Goal: Check status: Check status

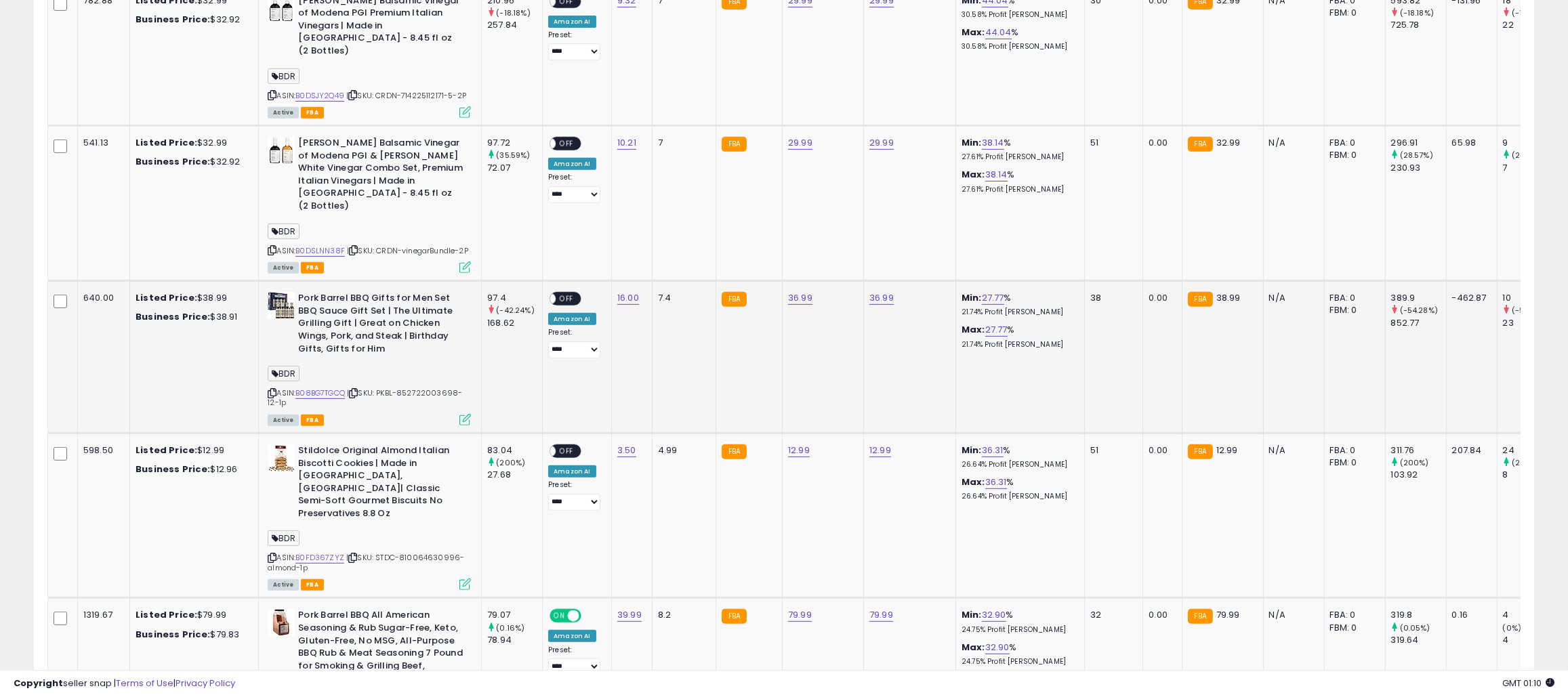
scroll to position [1152, 0]
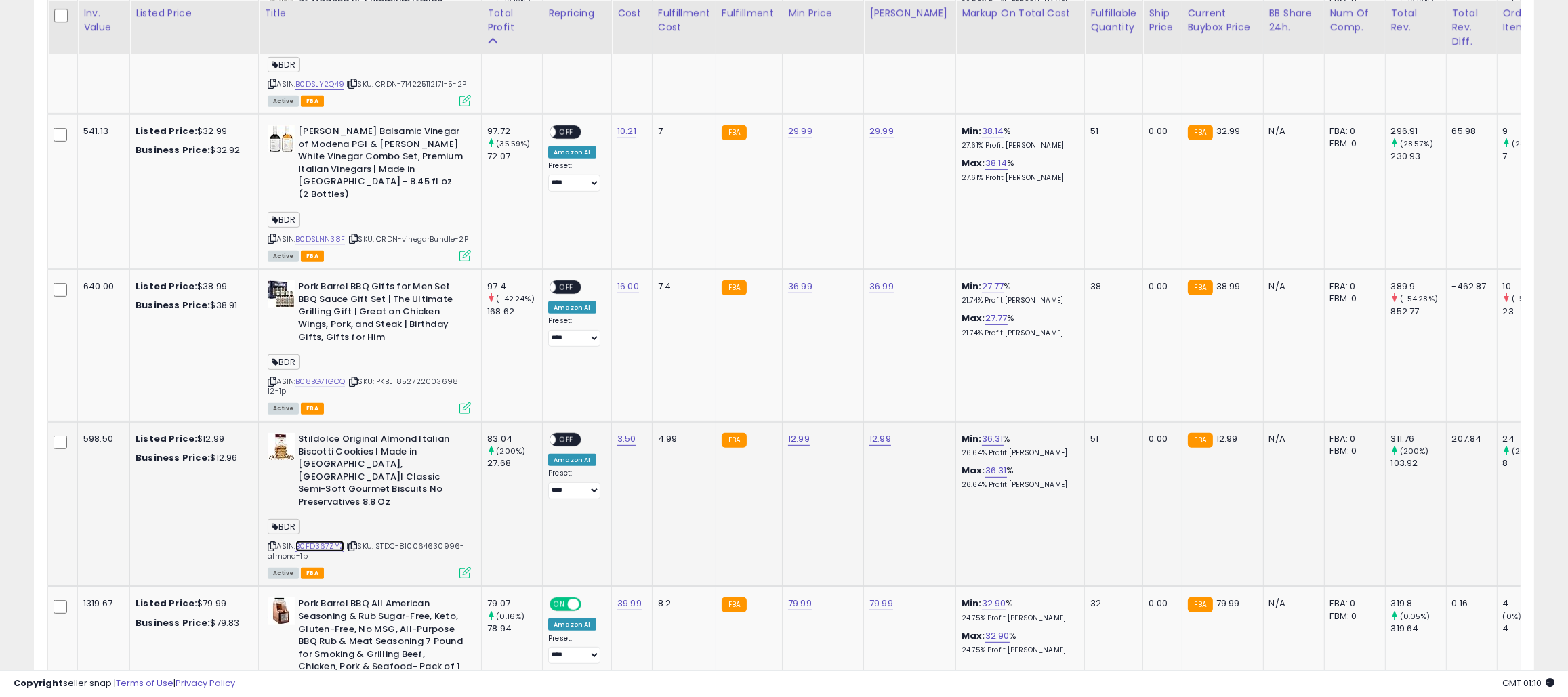
click at [311, 541] on link "B0FD367ZYZ" at bounding box center [320, 546] width 49 height 12
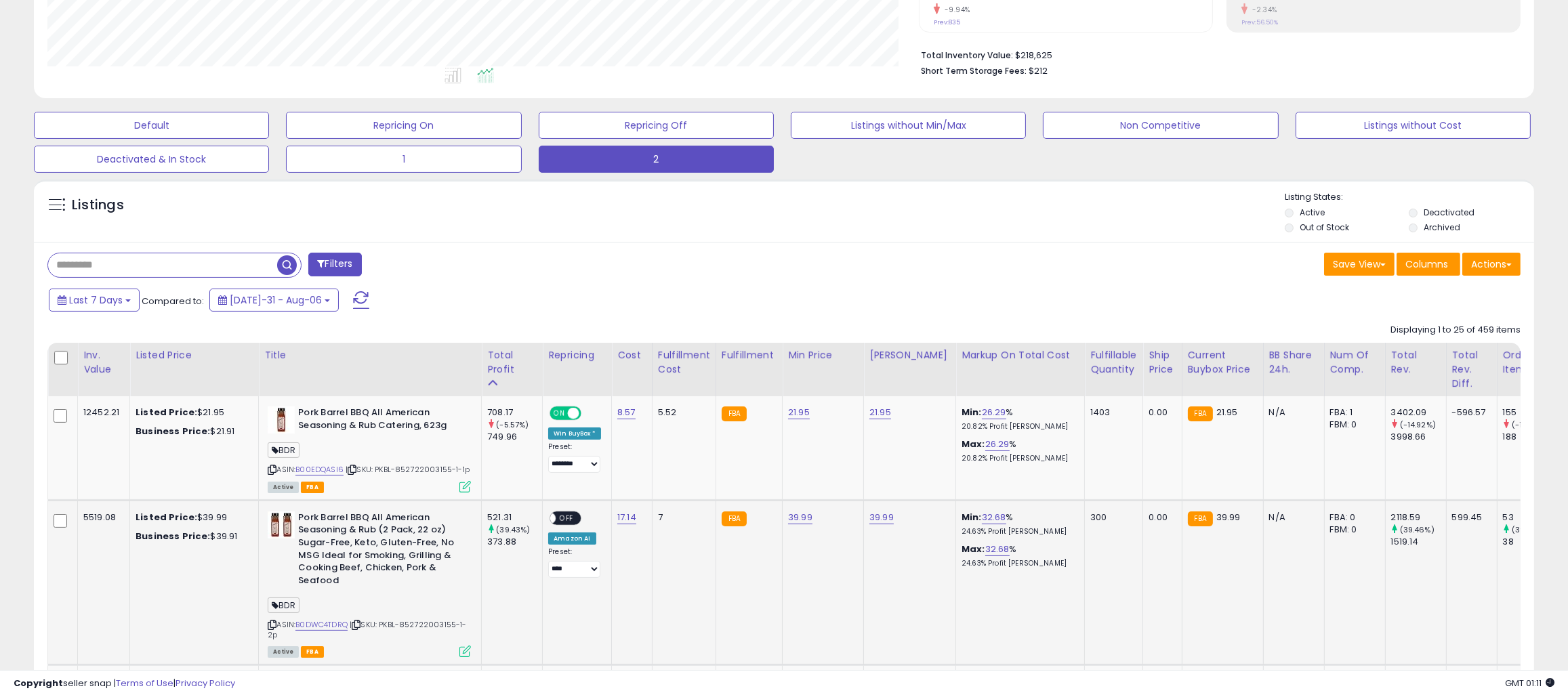
scroll to position [542, 0]
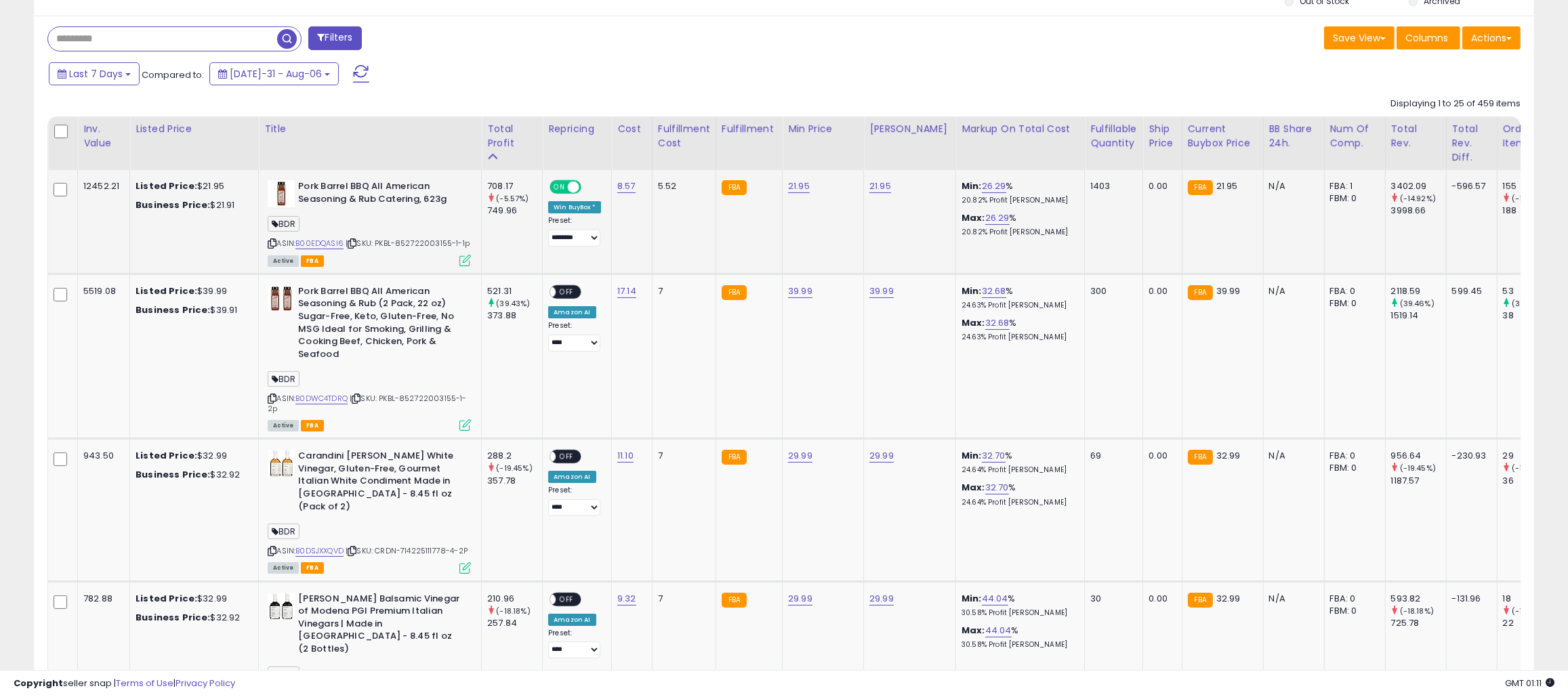
click at [271, 240] on icon at bounding box center [272, 243] width 9 height 7
click at [274, 395] on icon at bounding box center [272, 399] width 9 height 7
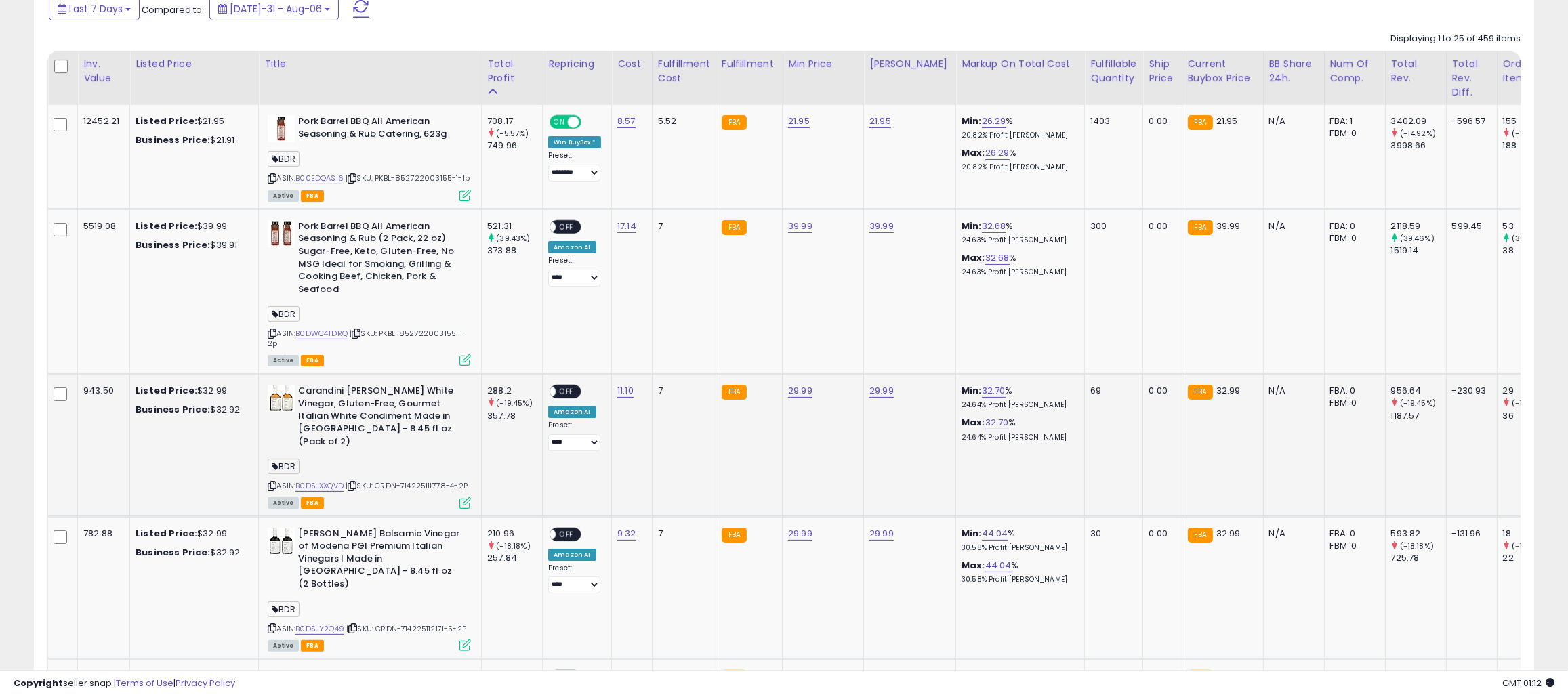
scroll to position [609, 0]
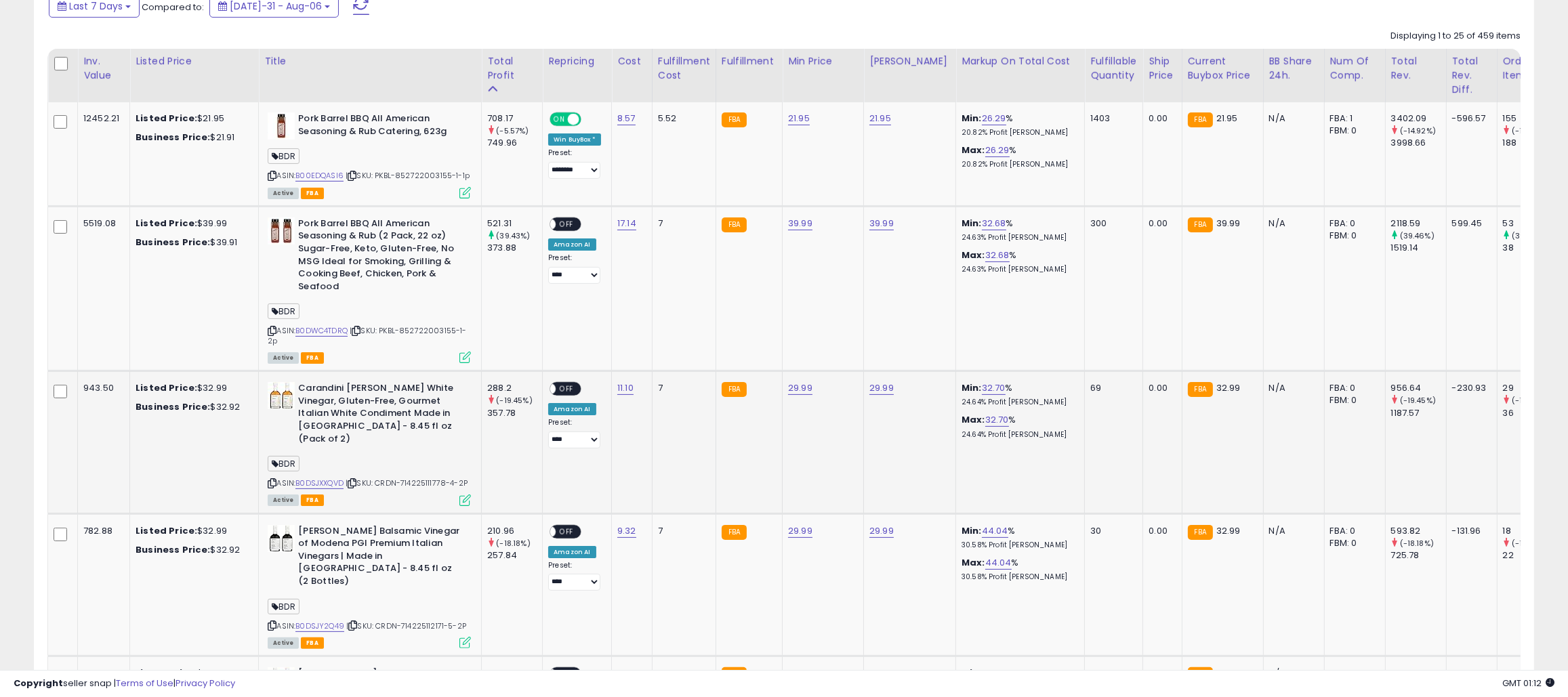
drag, startPoint x: 272, startPoint y: 467, endPoint x: 273, endPoint y: 456, distance: 11.0
click at [272, 479] on icon at bounding box center [272, 483] width 9 height 7
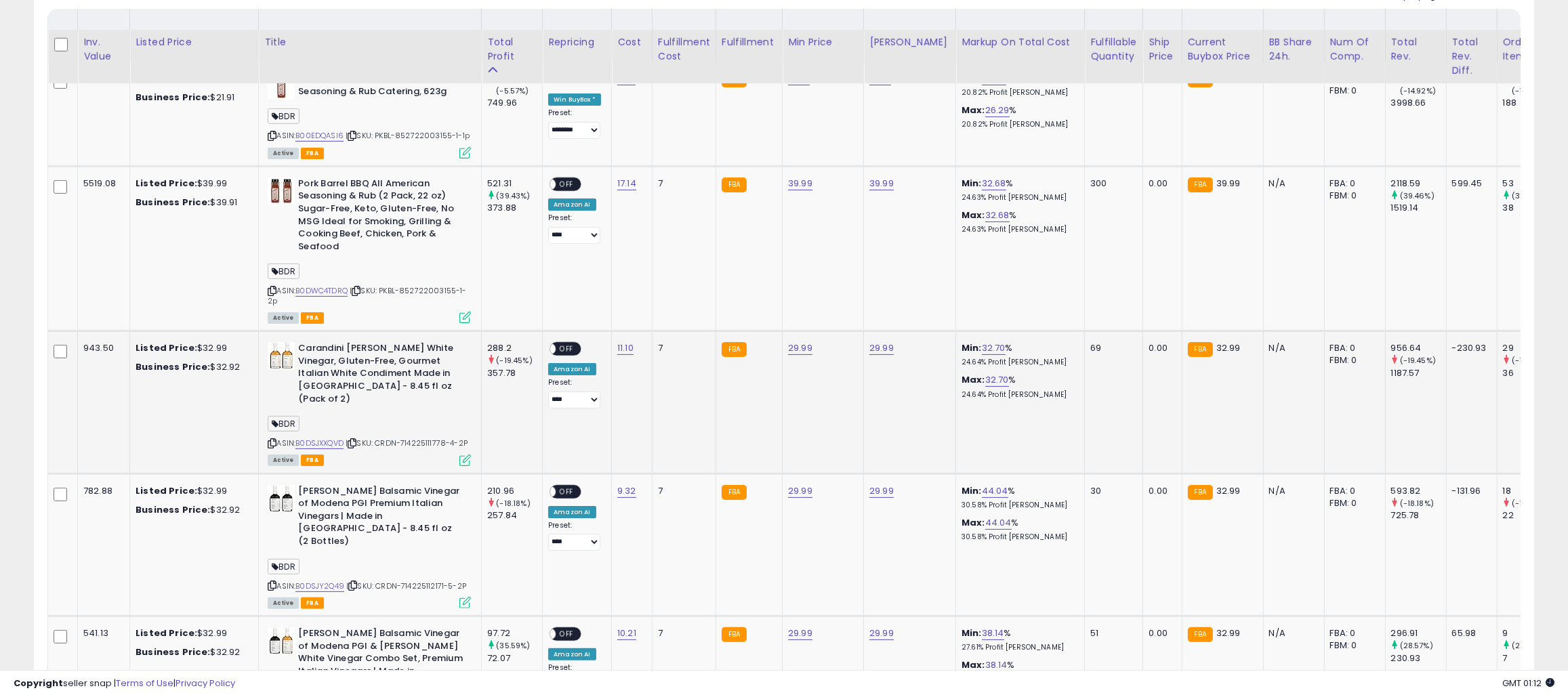
scroll to position [813, 0]
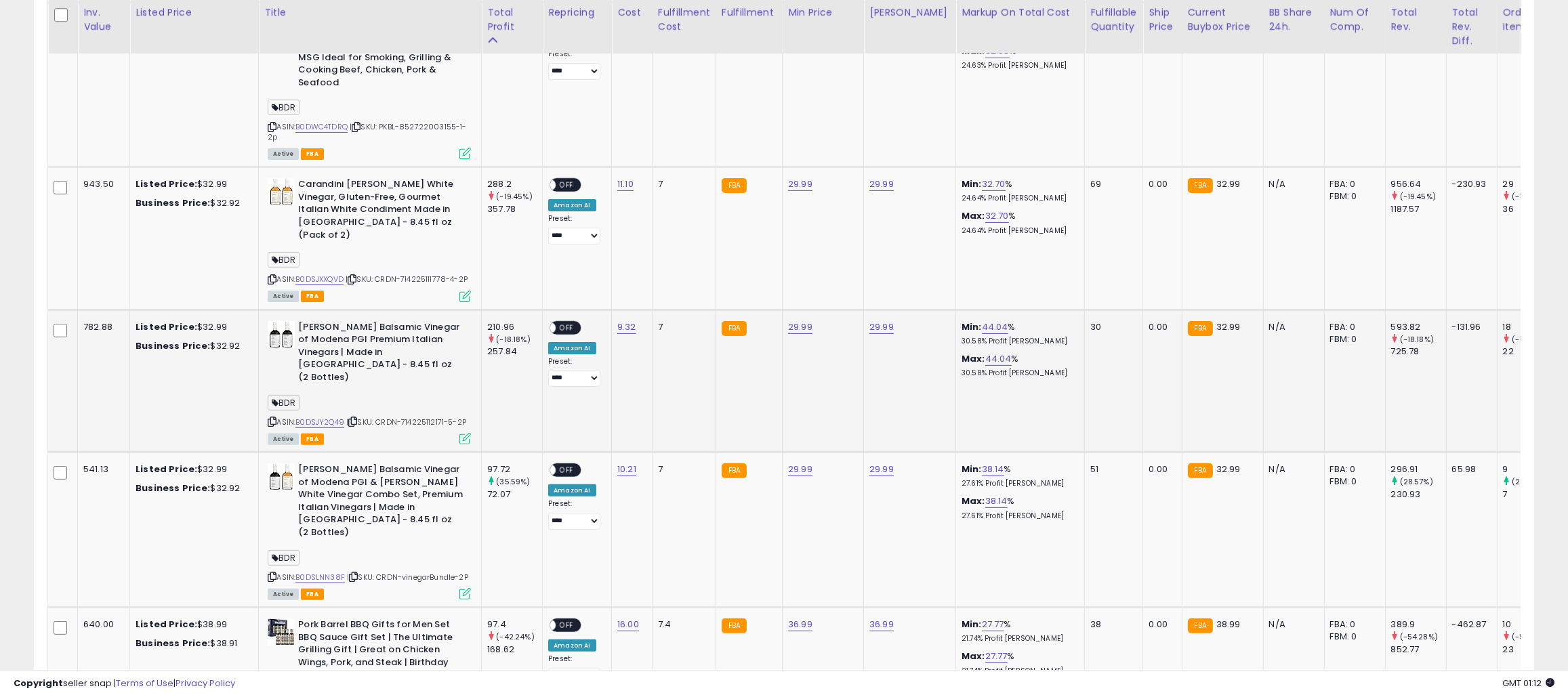
click at [272, 418] on icon at bounding box center [272, 422] width 9 height 7
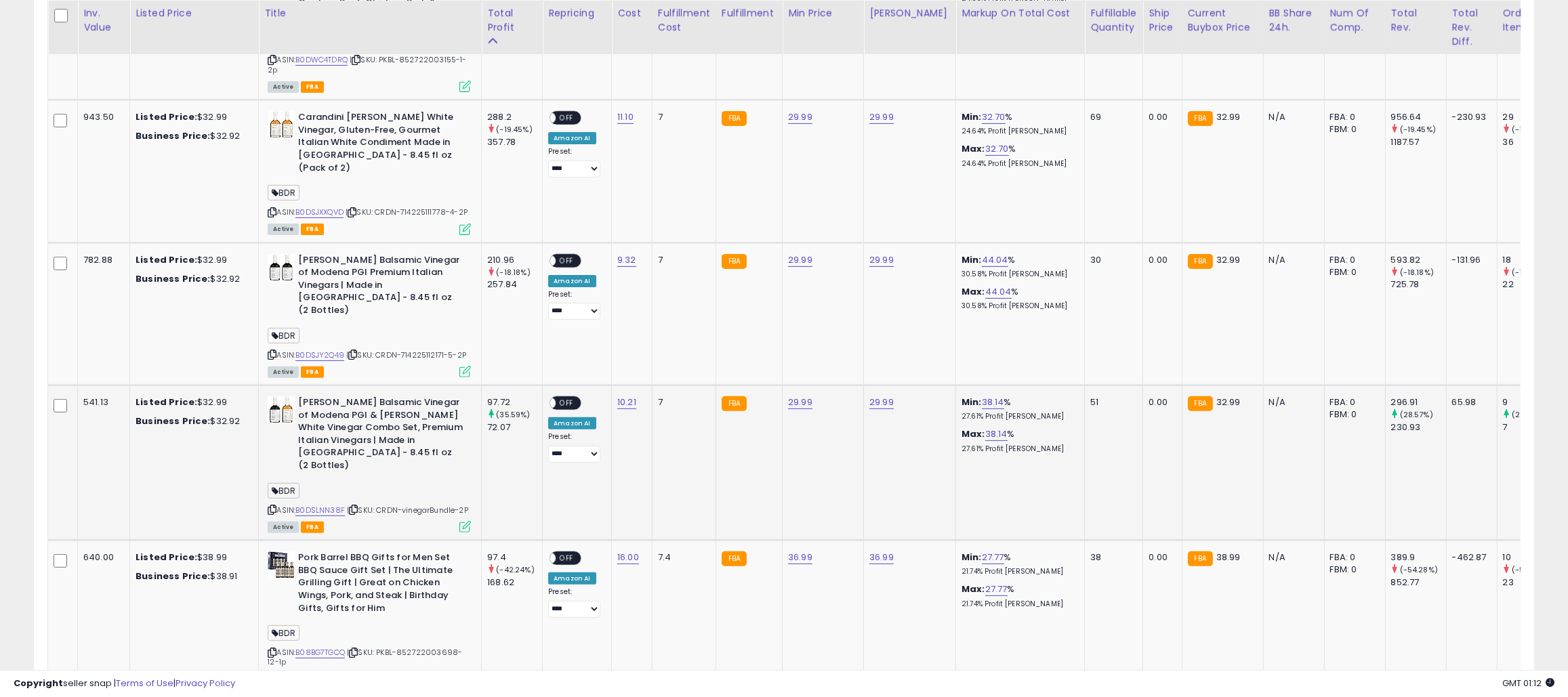
scroll to position [881, 0]
click at [271, 505] on icon at bounding box center [272, 509] width 9 height 7
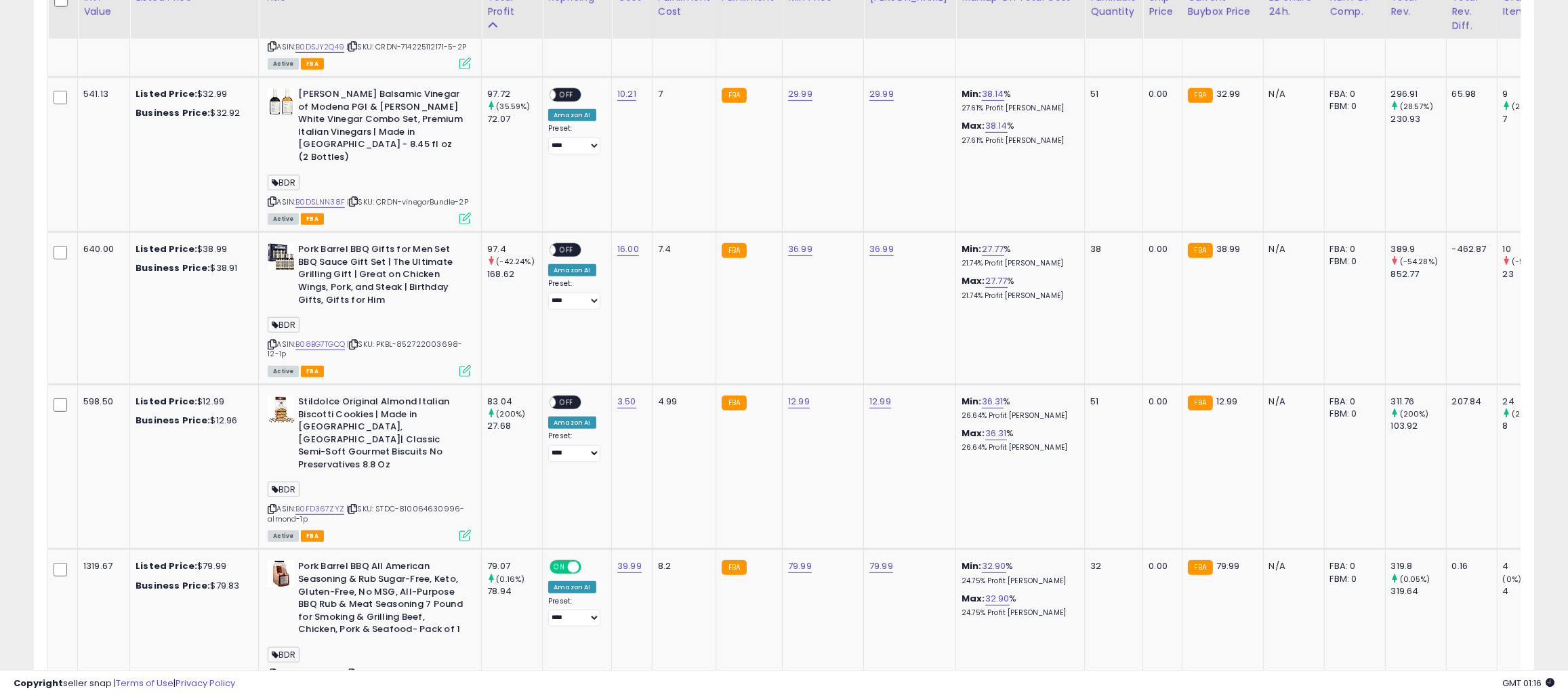
scroll to position [1219, 0]
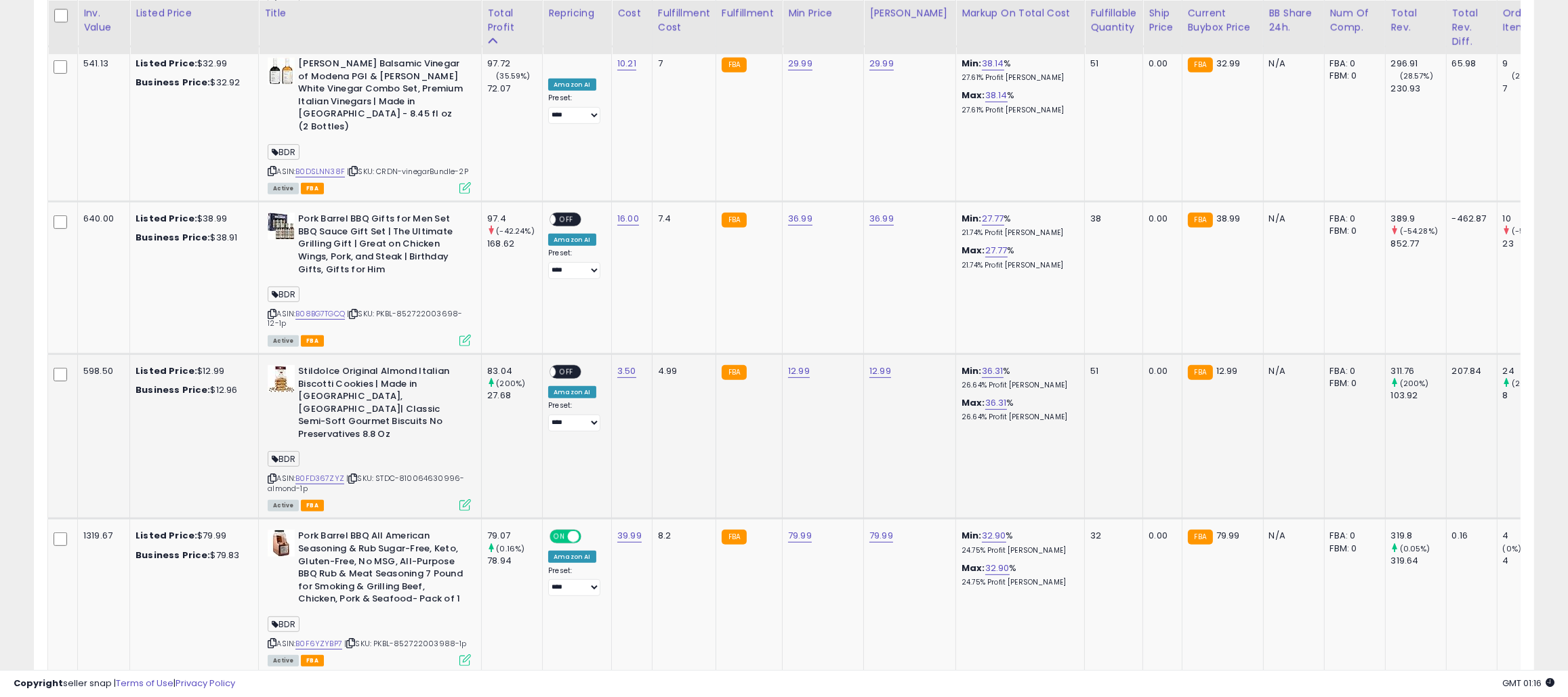
click at [307, 365] on b "Stildolce Original Almond Italian Biscotti Cookies | Made in [GEOGRAPHIC_DATA],…" at bounding box center [380, 405] width 164 height 79
copy b "Stildolce"
click at [276, 432] on div "ASIN: B0FD367ZYZ | SKU: STDC-810064630996-almond-1p Active FBA" at bounding box center [368, 437] width 203 height 144
click at [268, 475] on icon at bounding box center [272, 478] width 9 height 7
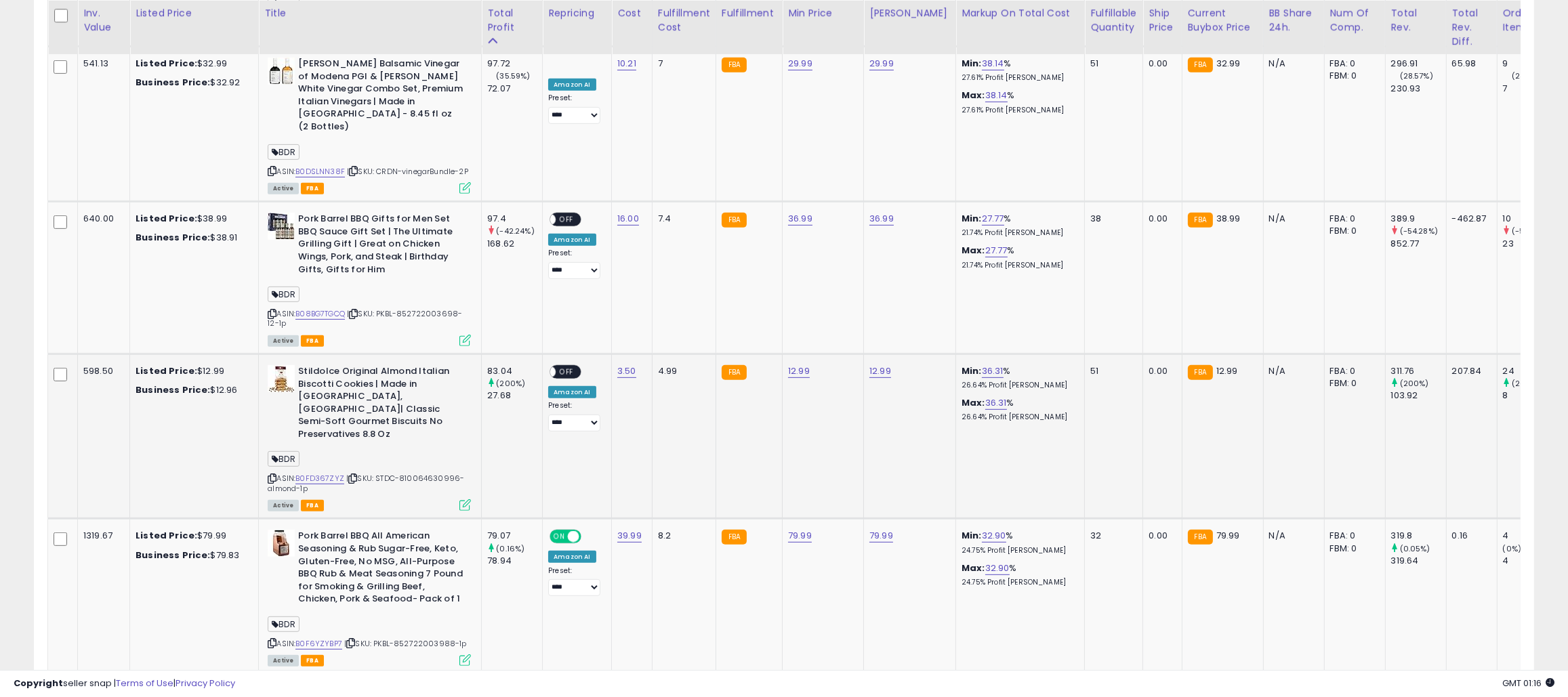
scroll to position [1422, 0]
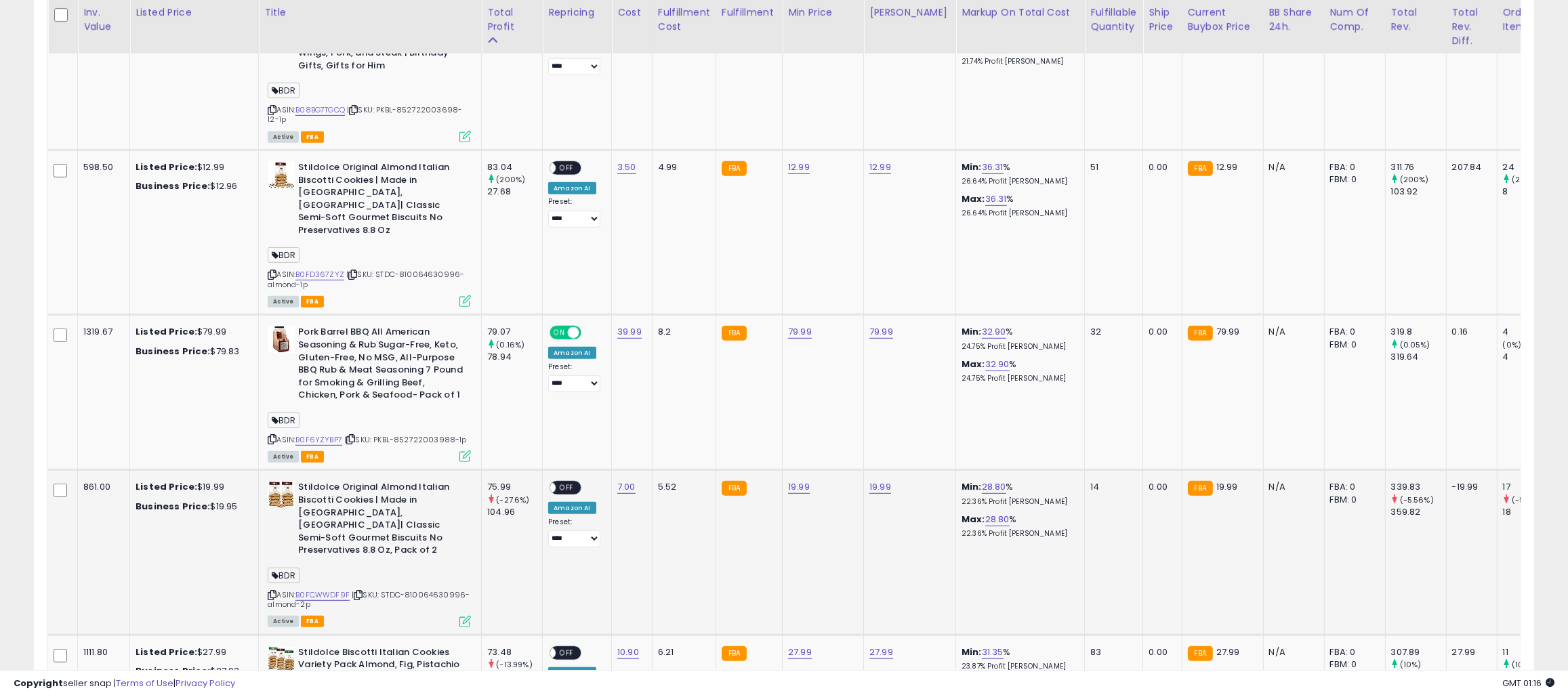
click at [271, 591] on icon at bounding box center [272, 595] width 9 height 7
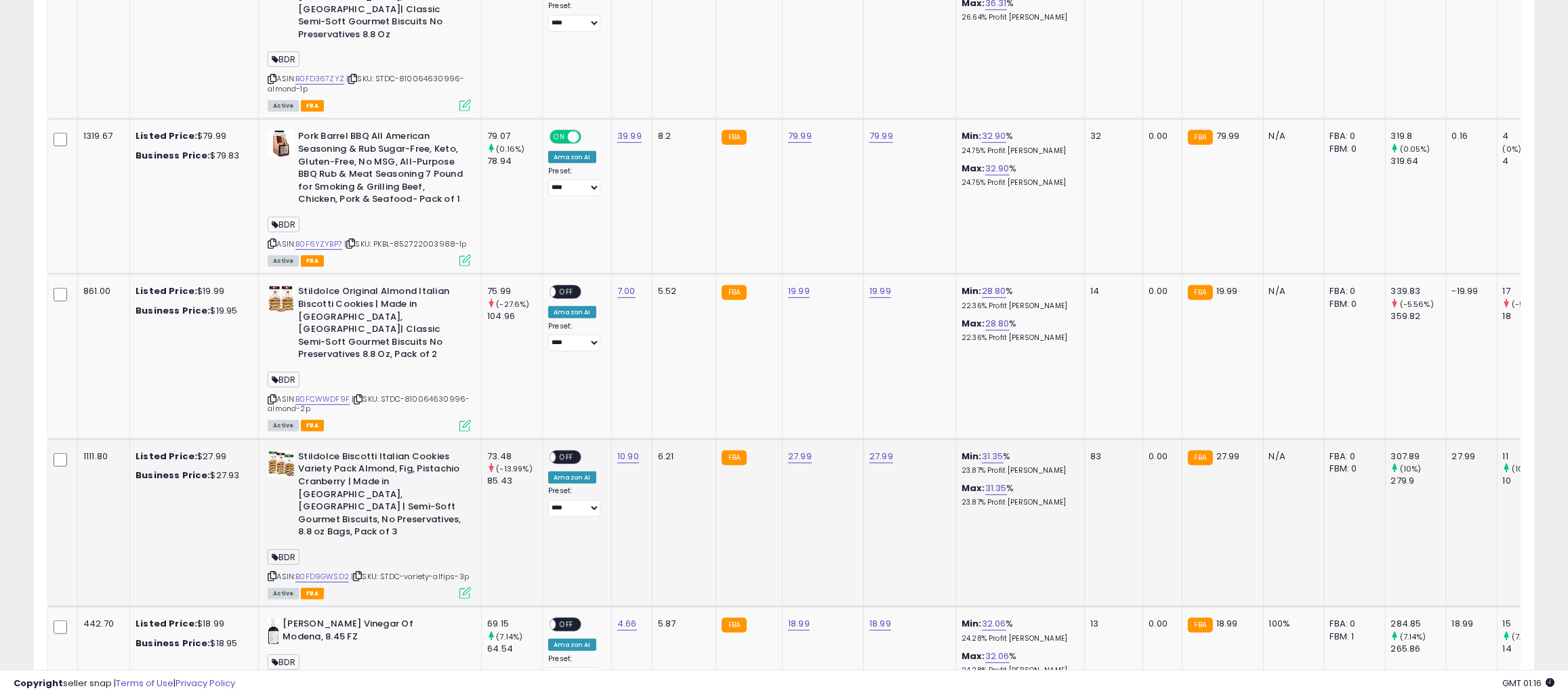
scroll to position [1626, 0]
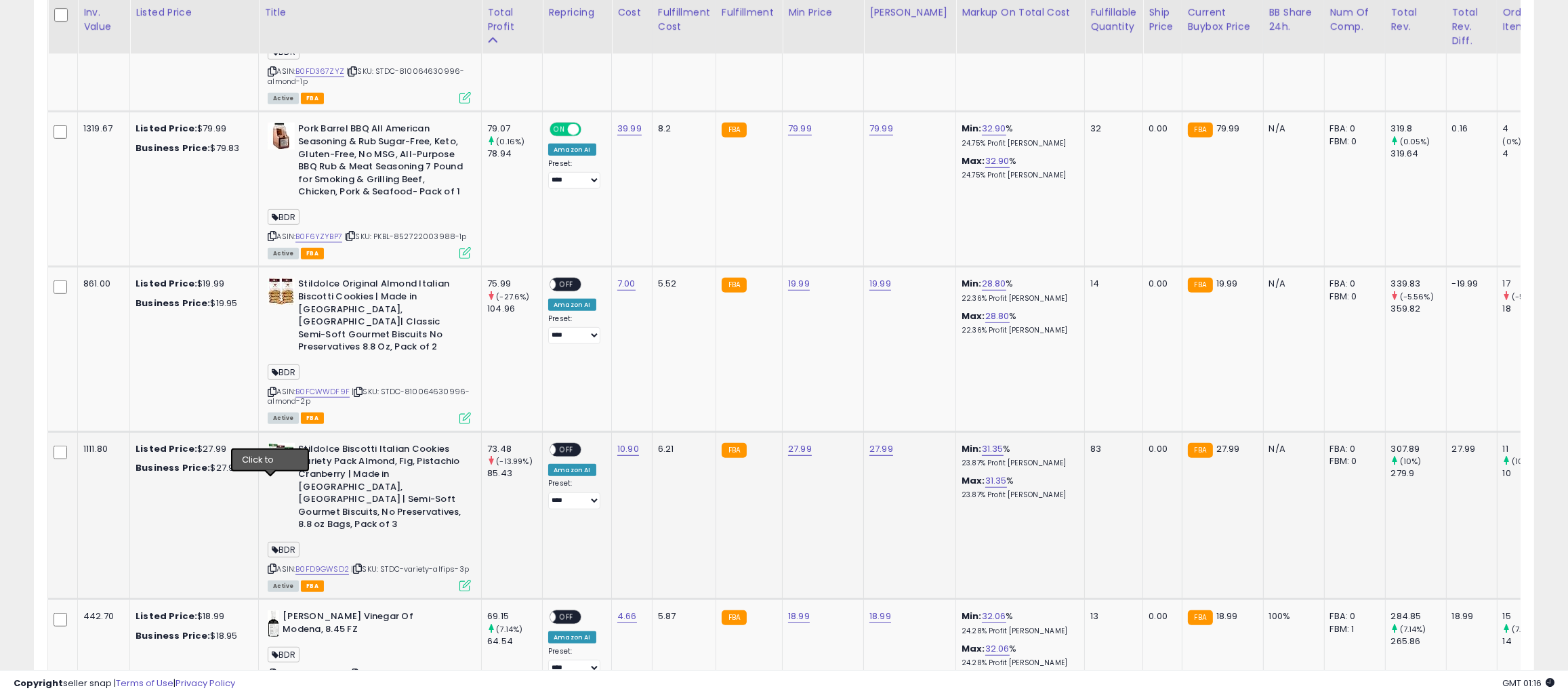
click at [269, 565] on icon at bounding box center [272, 568] width 9 height 7
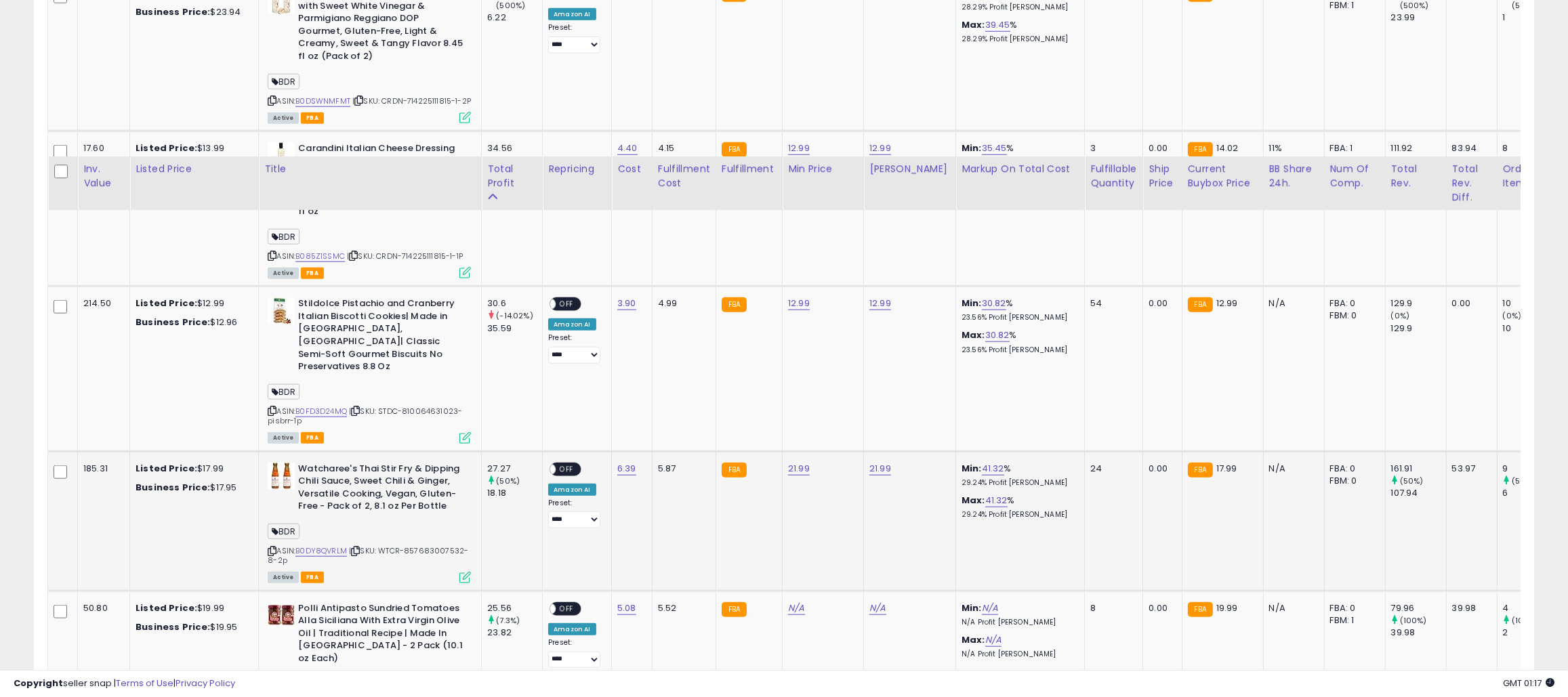
scroll to position [2982, 0]
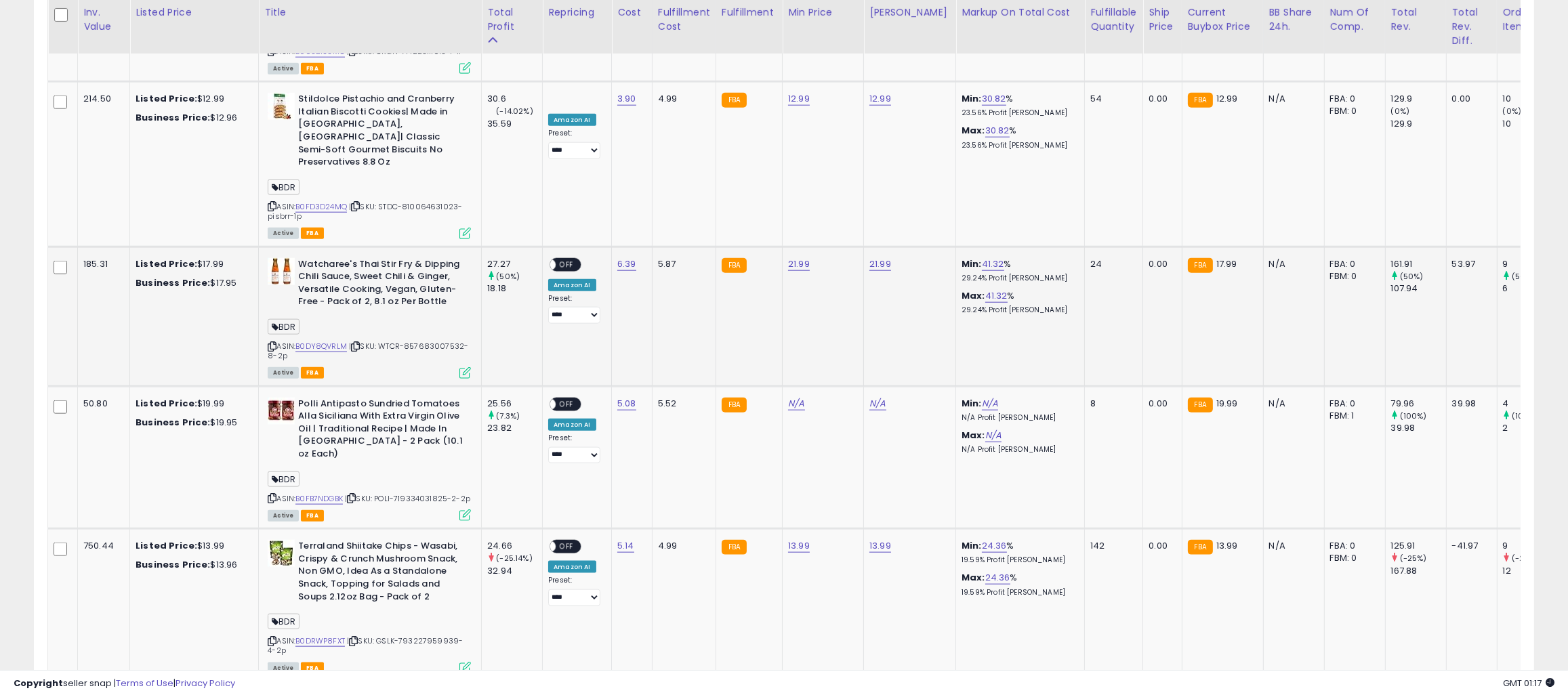
click at [269, 343] on icon at bounding box center [272, 346] width 9 height 7
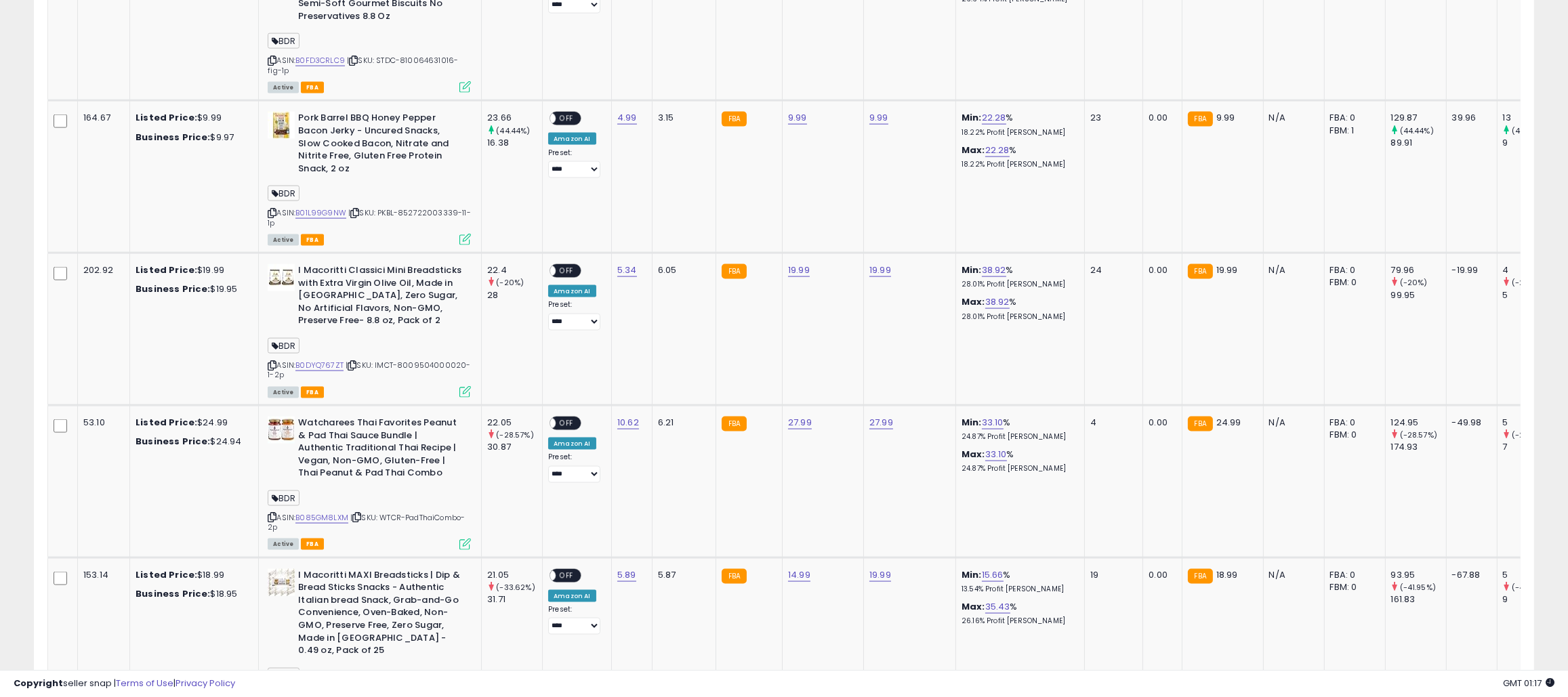
scroll to position [3734, 0]
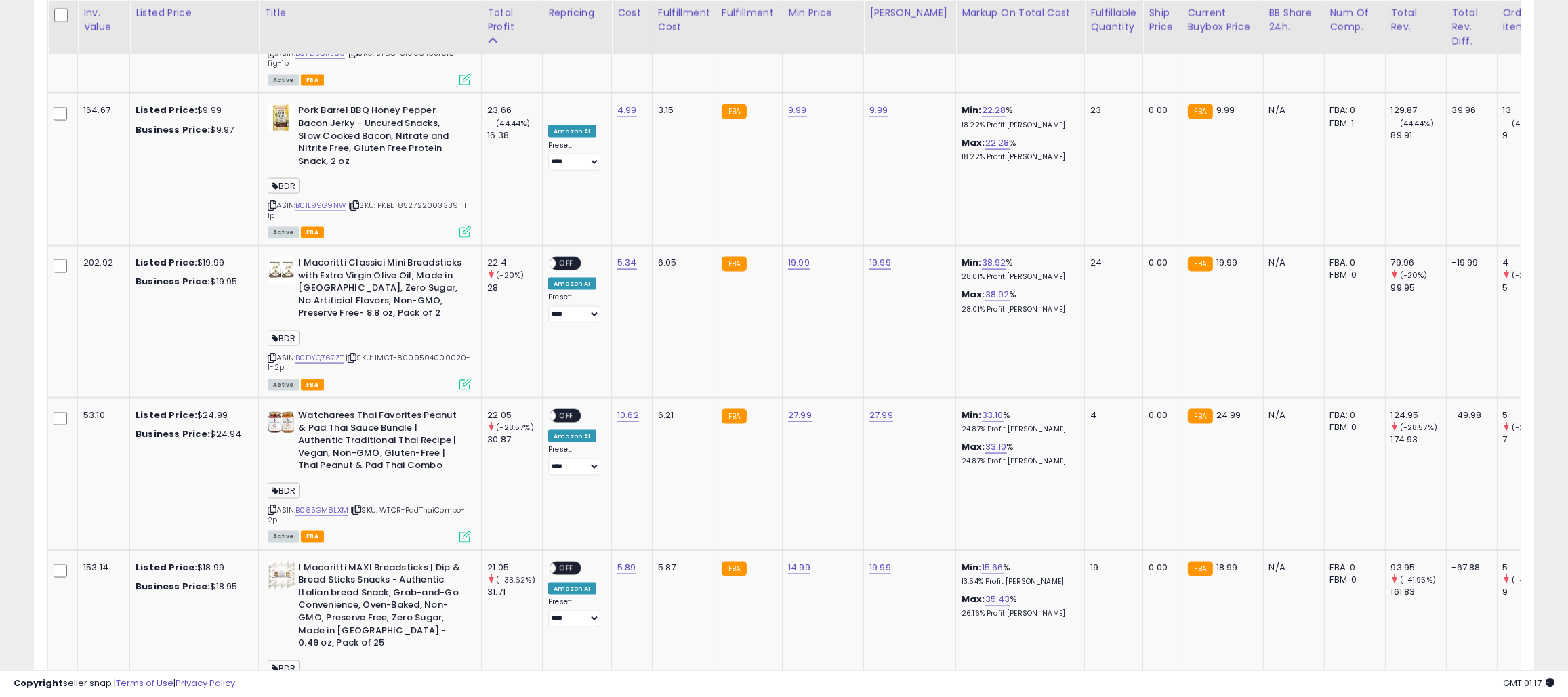
drag, startPoint x: 1393, startPoint y: 605, endPoint x: 1120, endPoint y: 545, distance: 279.5
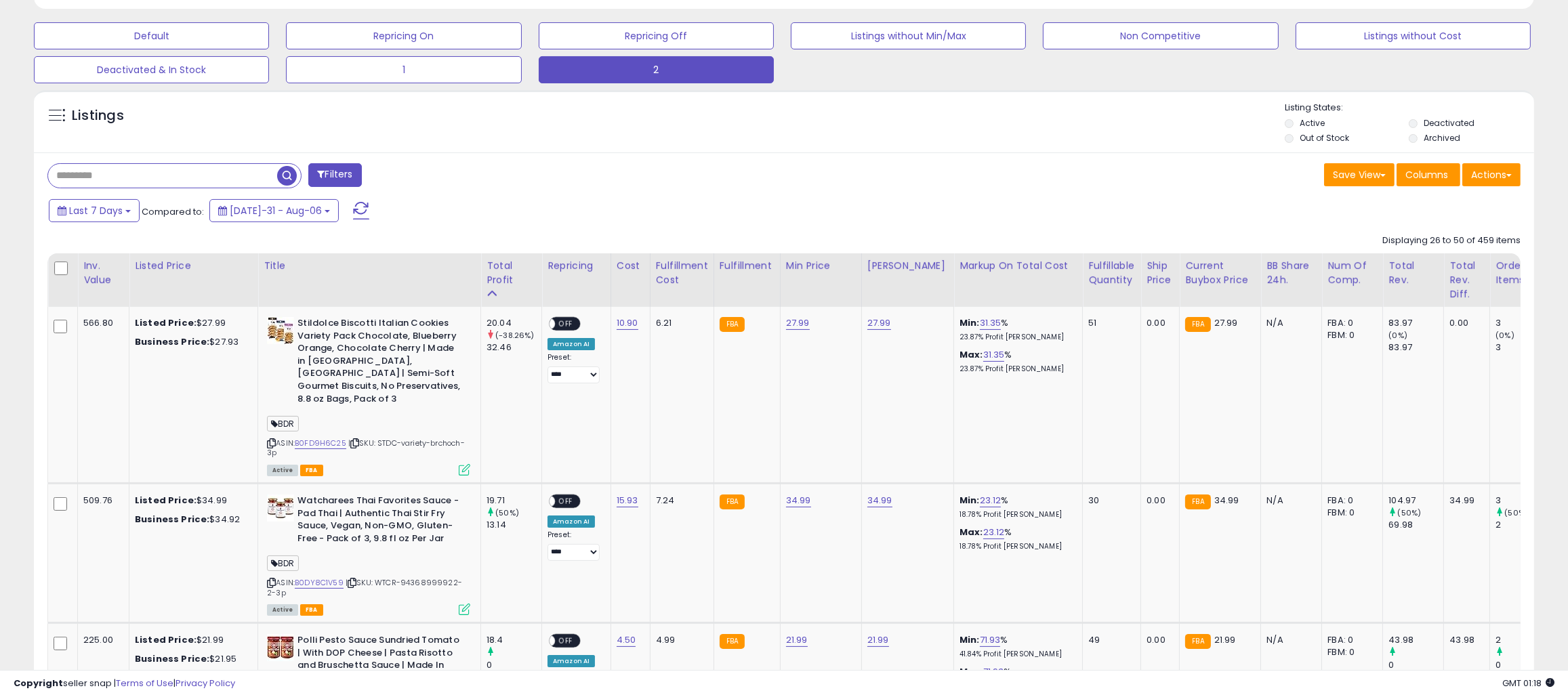
scroll to position [413, 0]
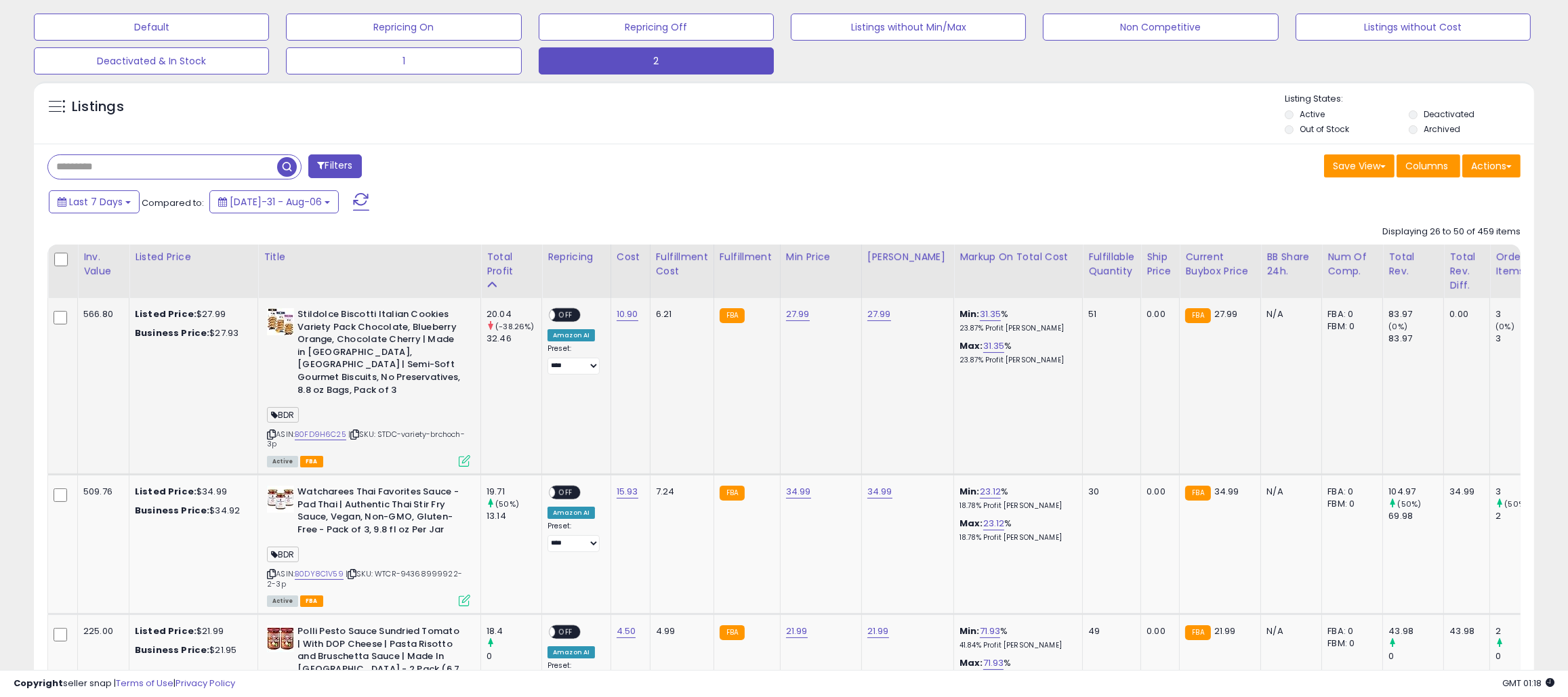
click at [270, 431] on icon at bounding box center [272, 434] width 9 height 7
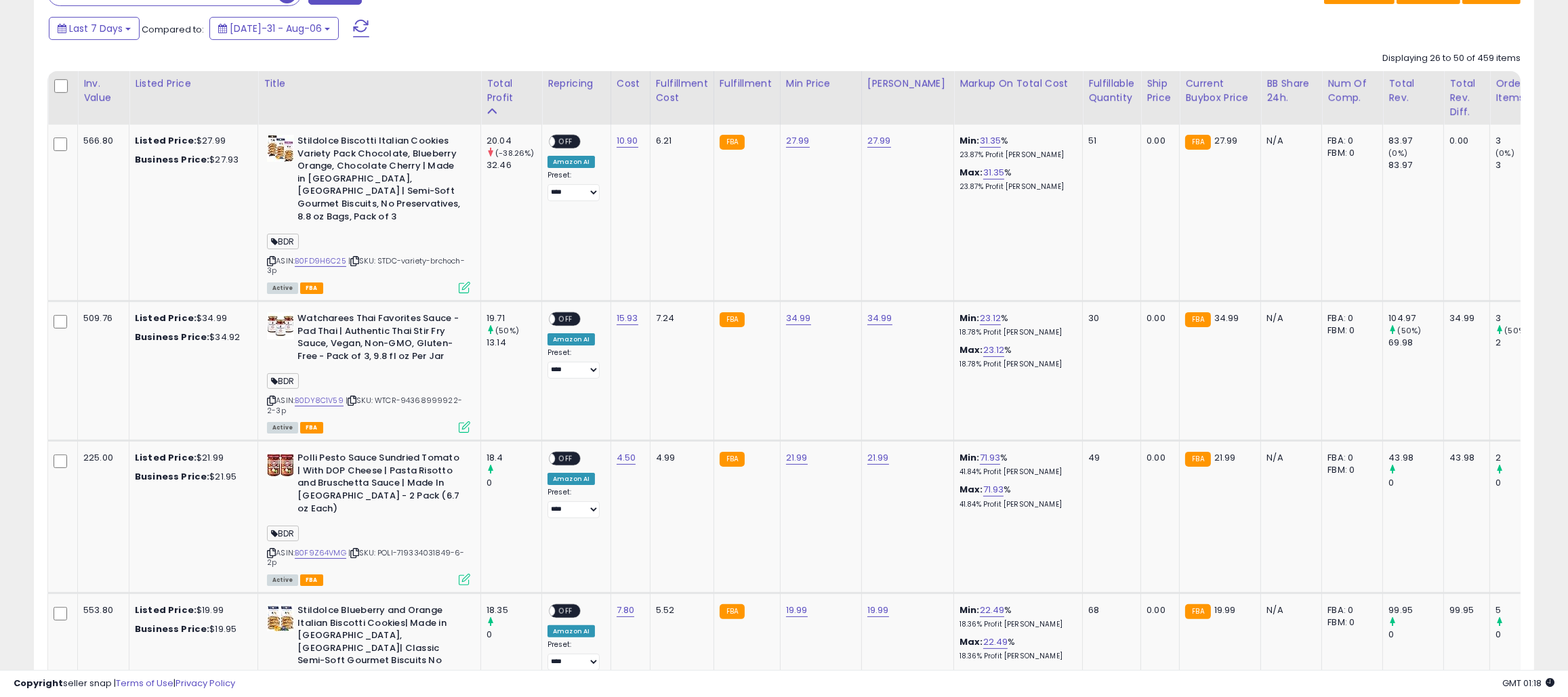
scroll to position [616, 0]
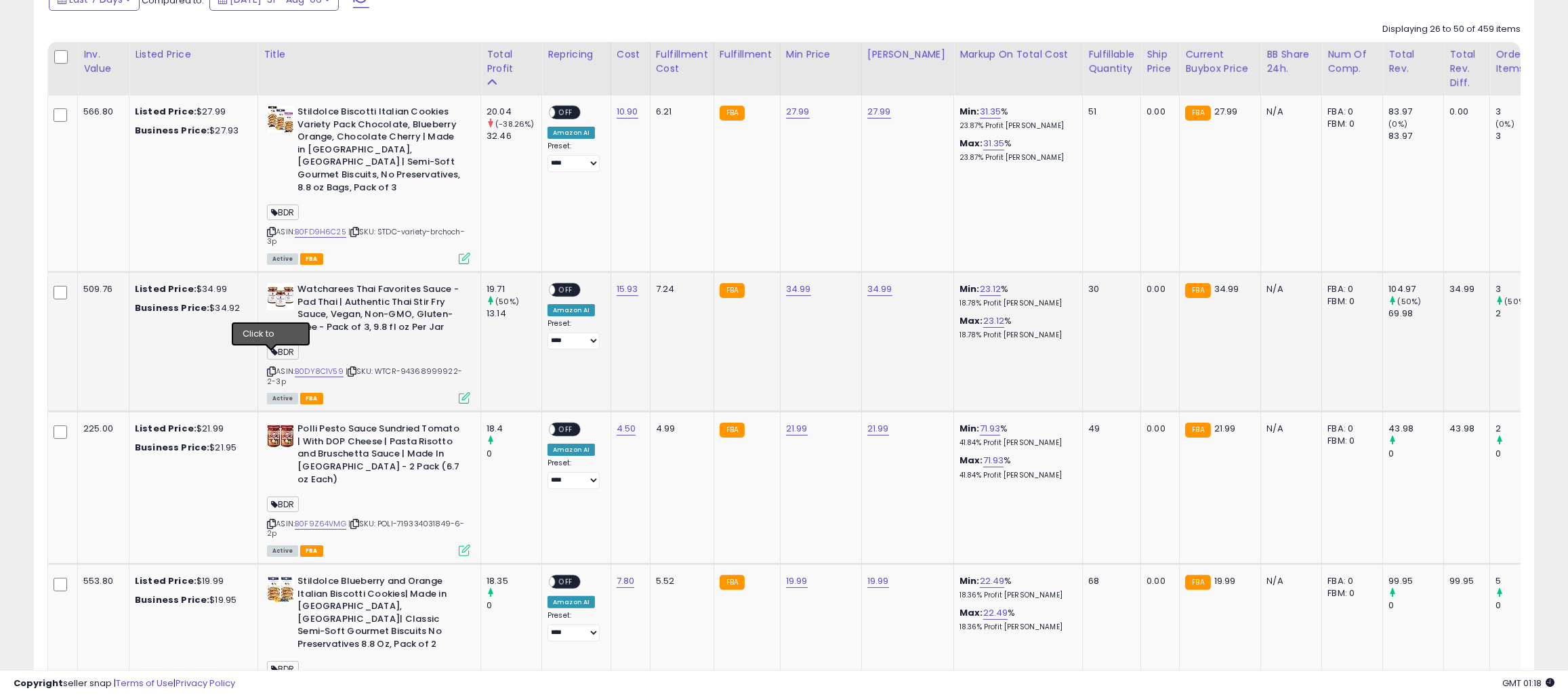
click at [270, 368] on icon at bounding box center [272, 372] width 9 height 7
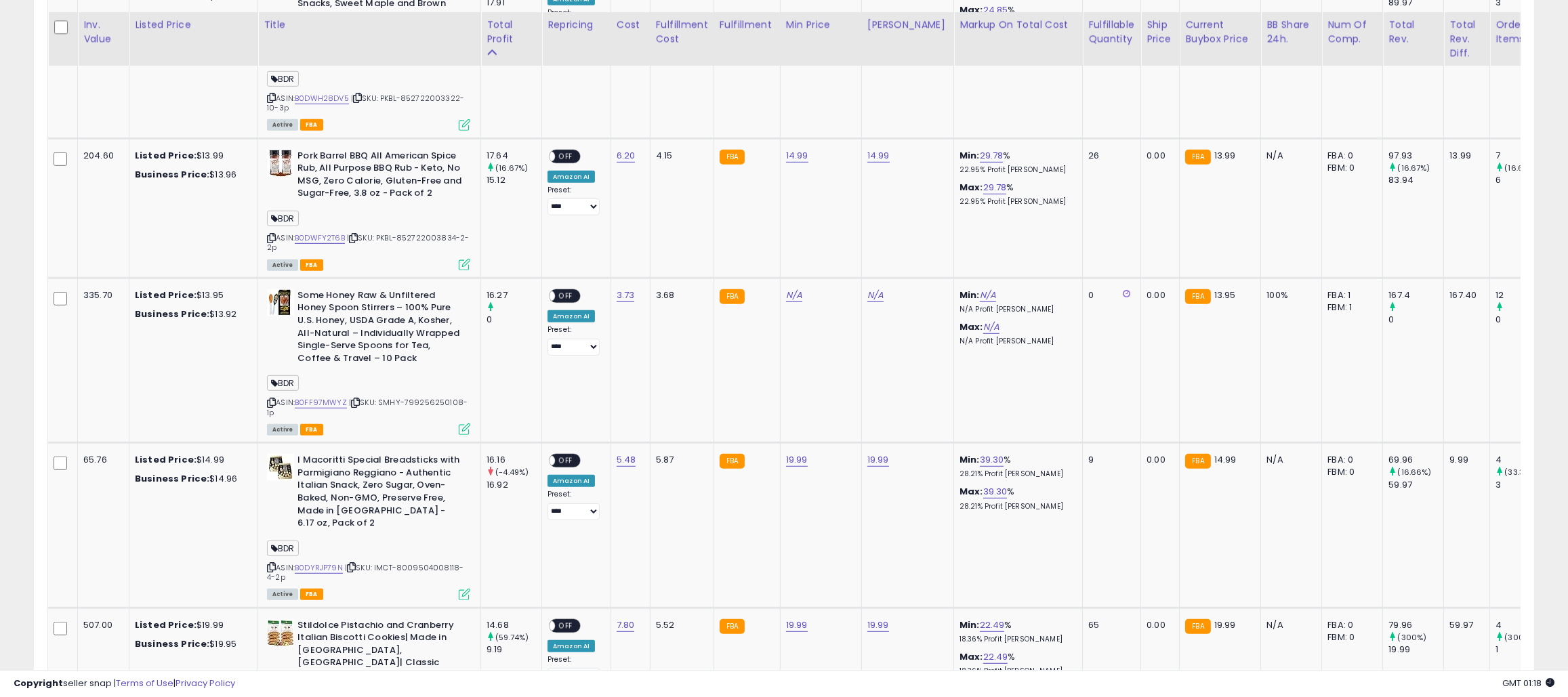
scroll to position [1565, 0]
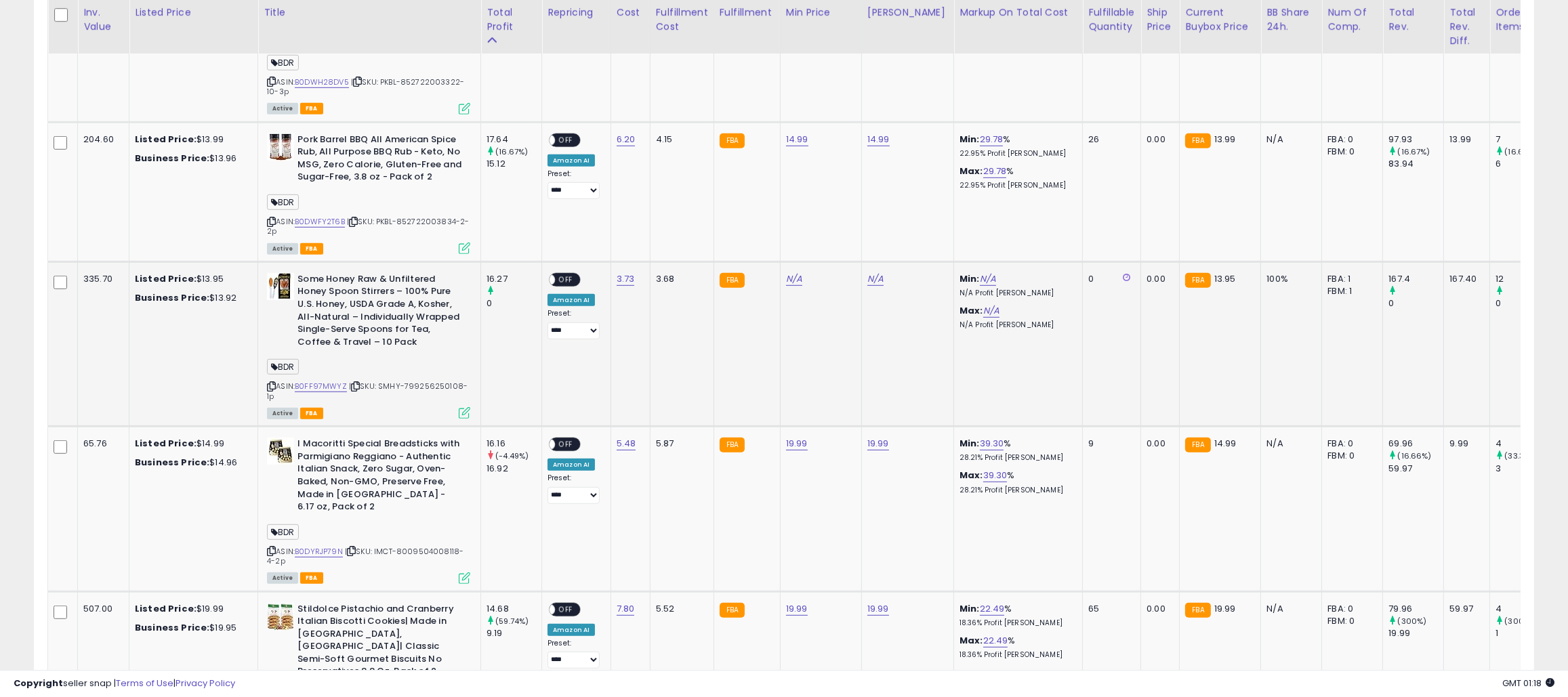
click at [274, 383] on icon at bounding box center [272, 387] width 9 height 7
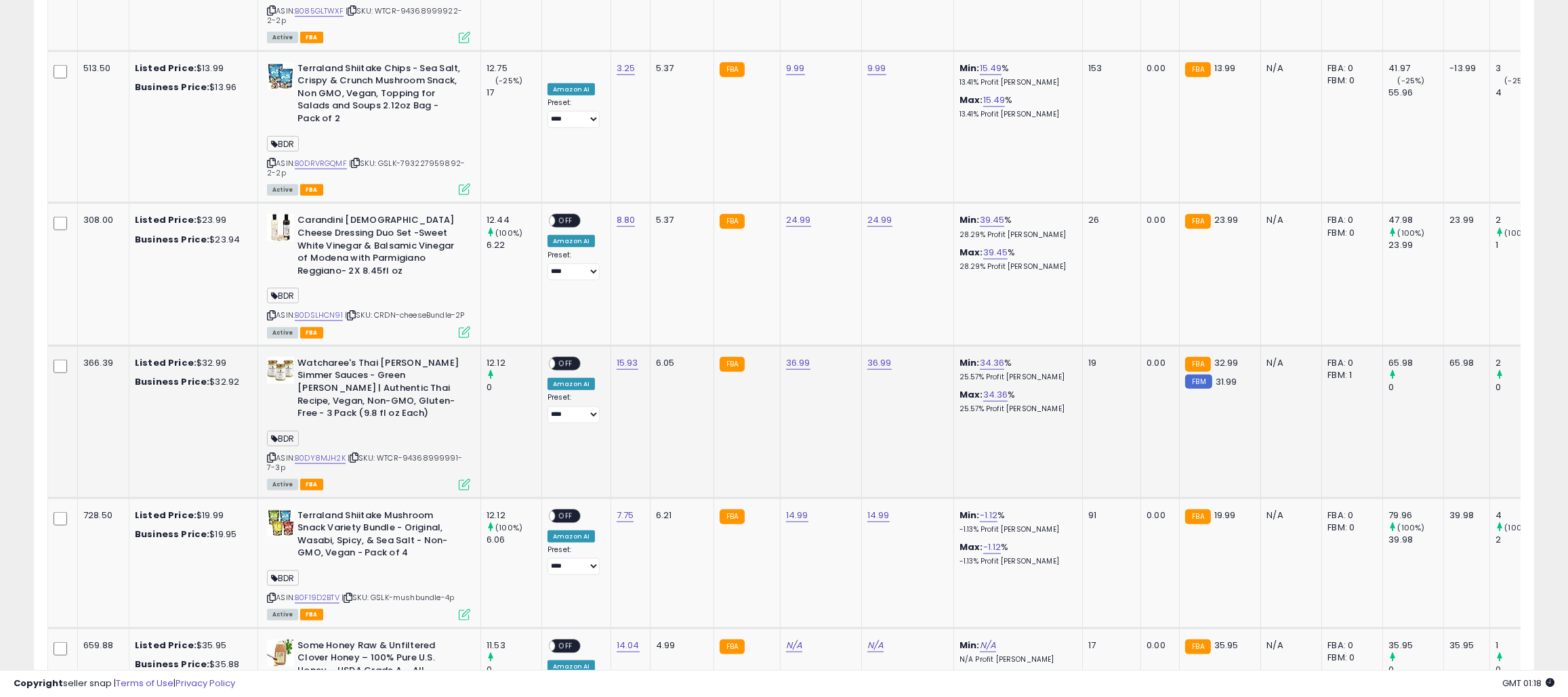
scroll to position [2920, 0]
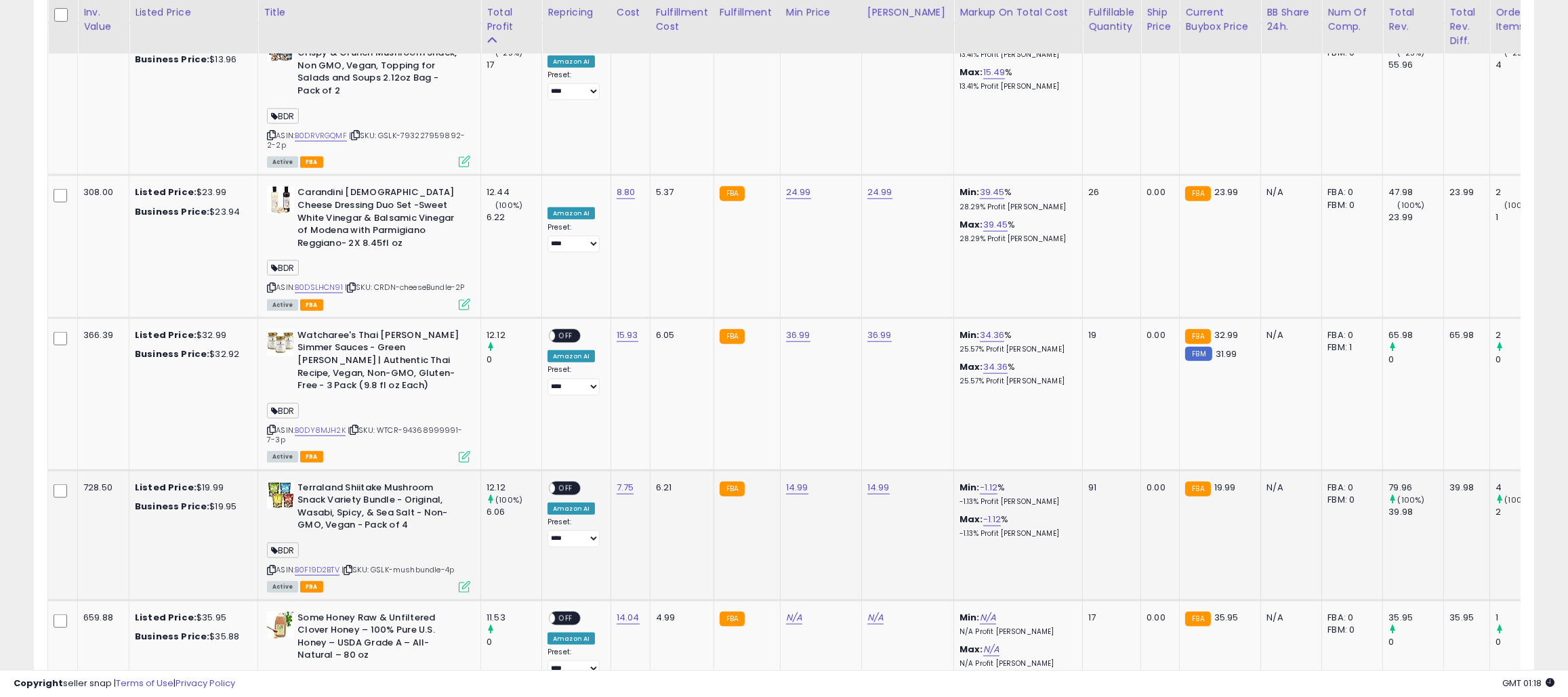
click at [271, 567] on icon at bounding box center [272, 570] width 9 height 7
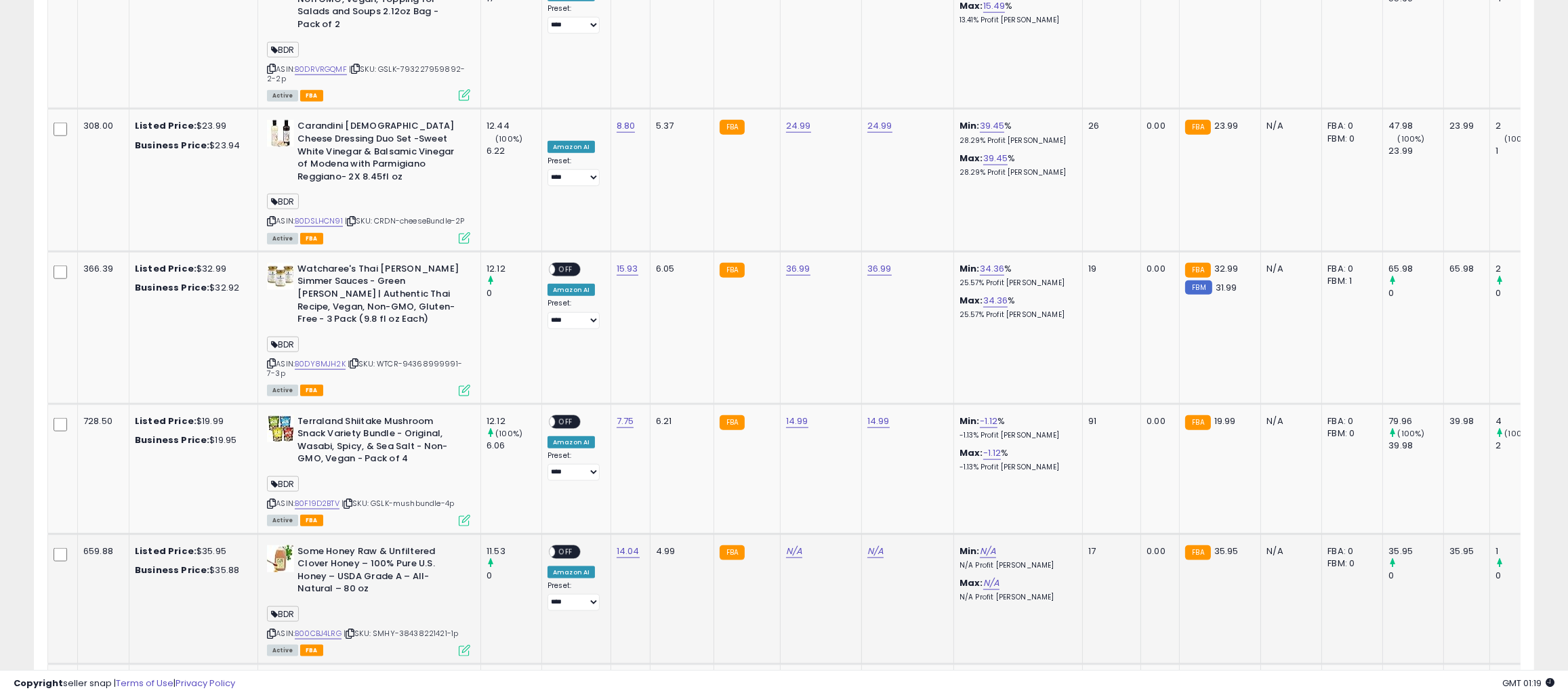
scroll to position [2988, 0]
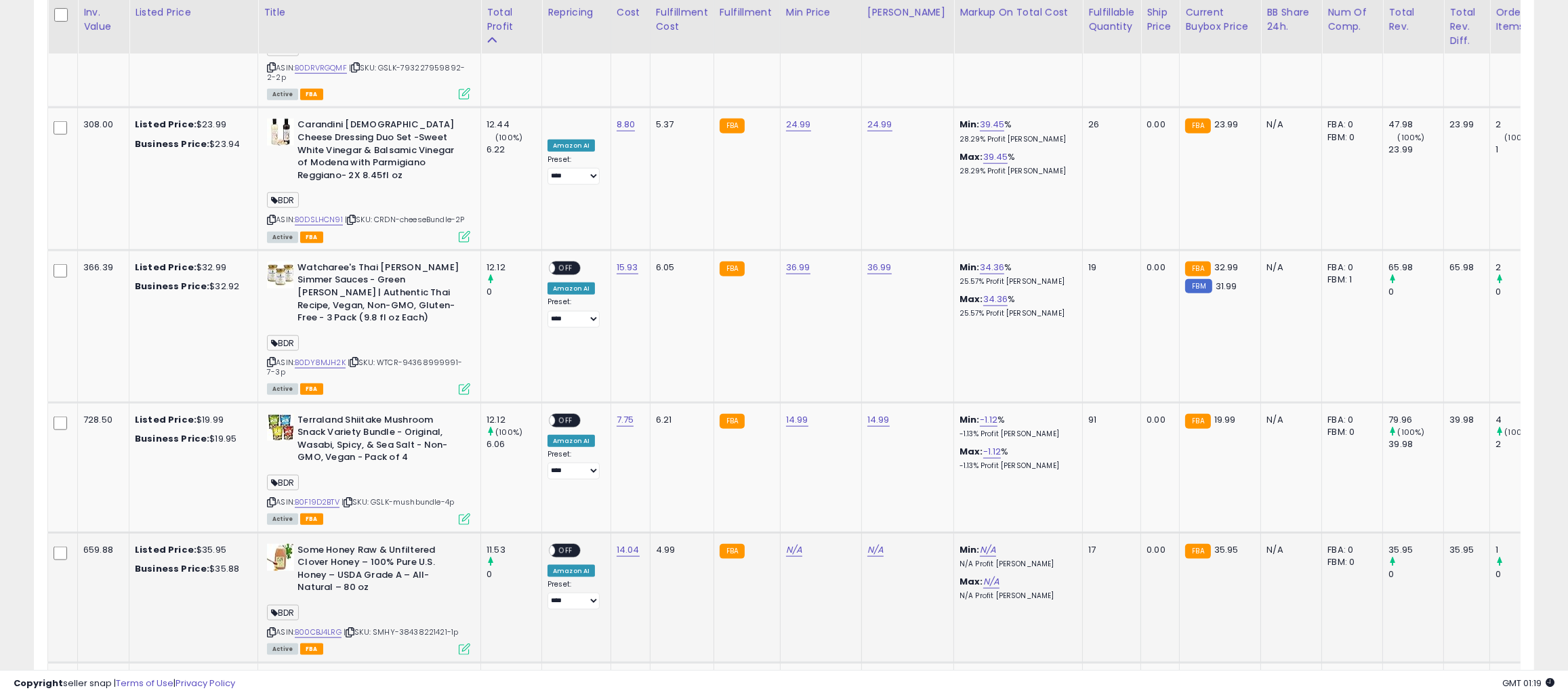
click at [267, 629] on icon at bounding box center [272, 633] width 9 height 7
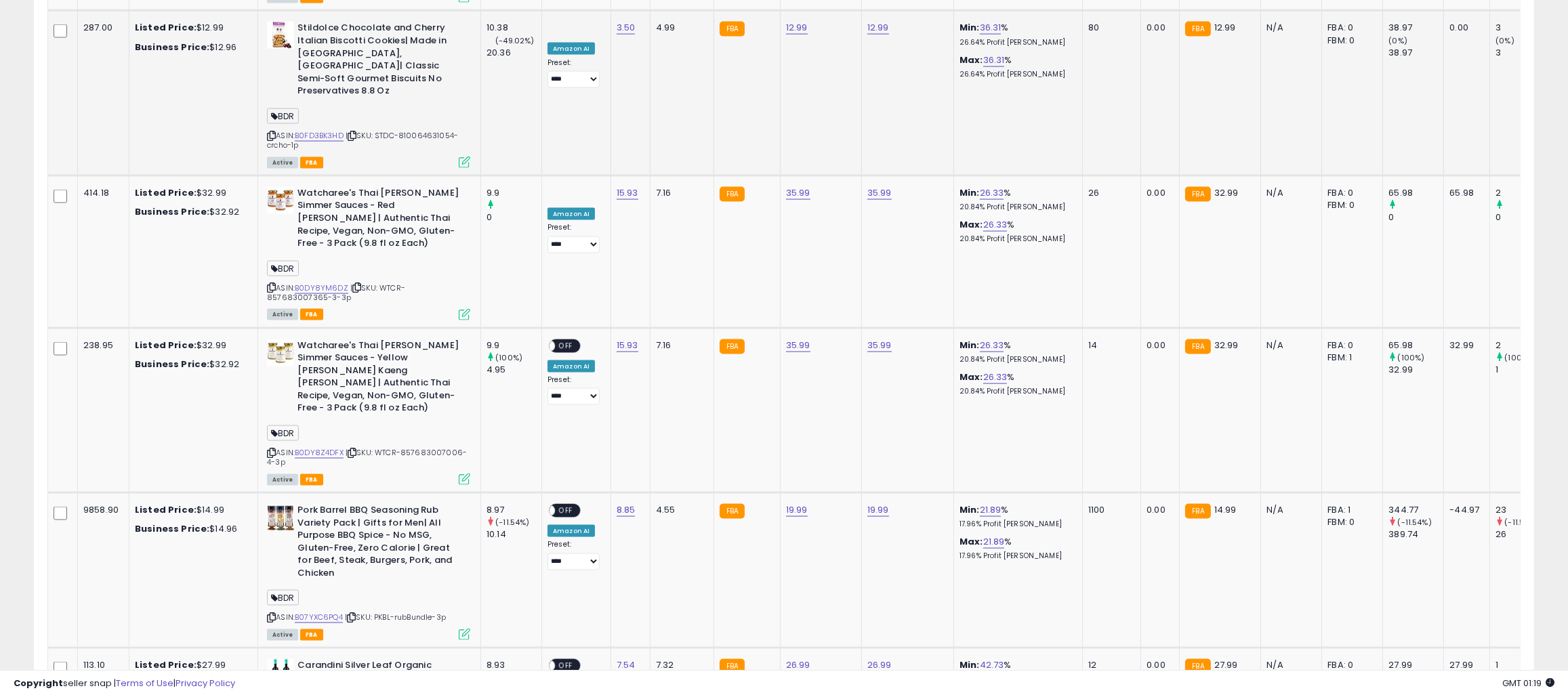
scroll to position [3819, 0]
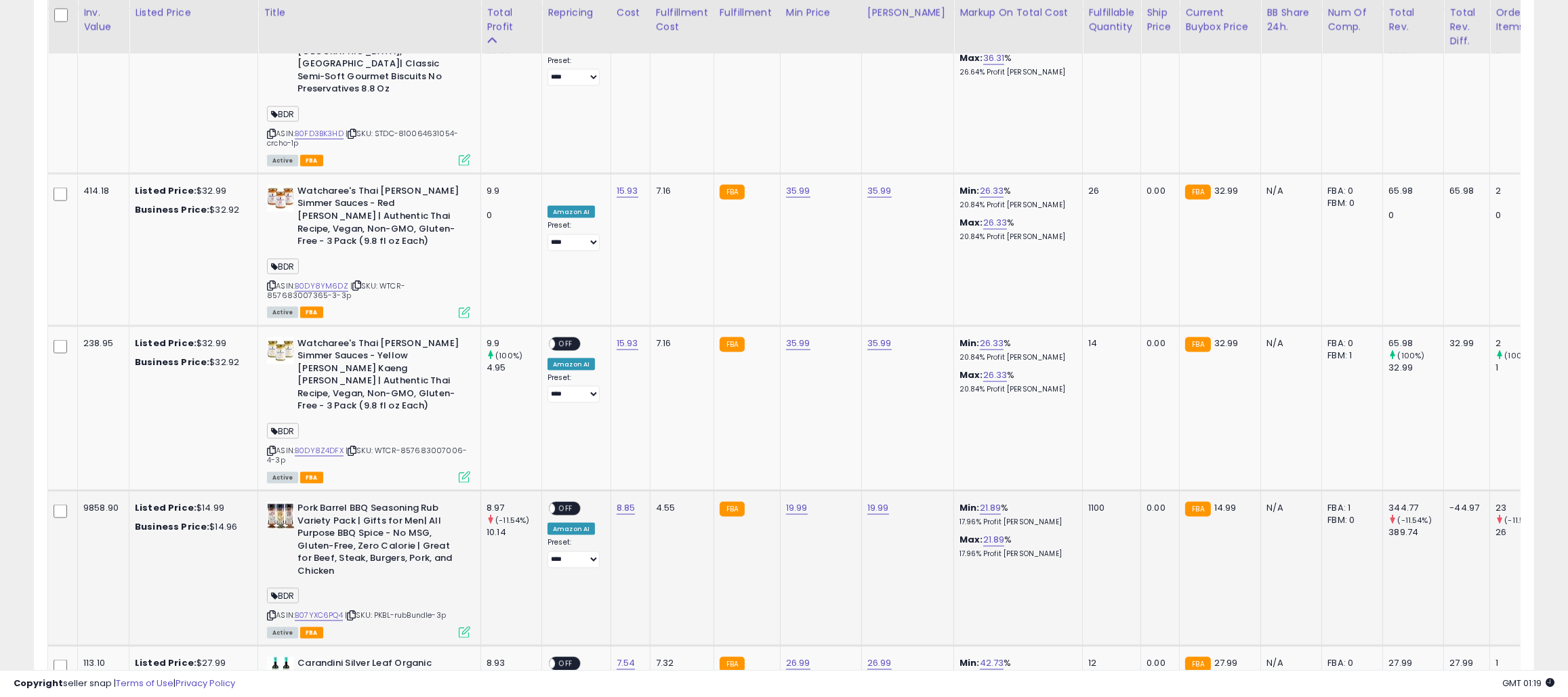
drag, startPoint x: 269, startPoint y: 399, endPoint x: 273, endPoint y: 391, distance: 8.9
click at [269, 612] on icon at bounding box center [272, 615] width 9 height 7
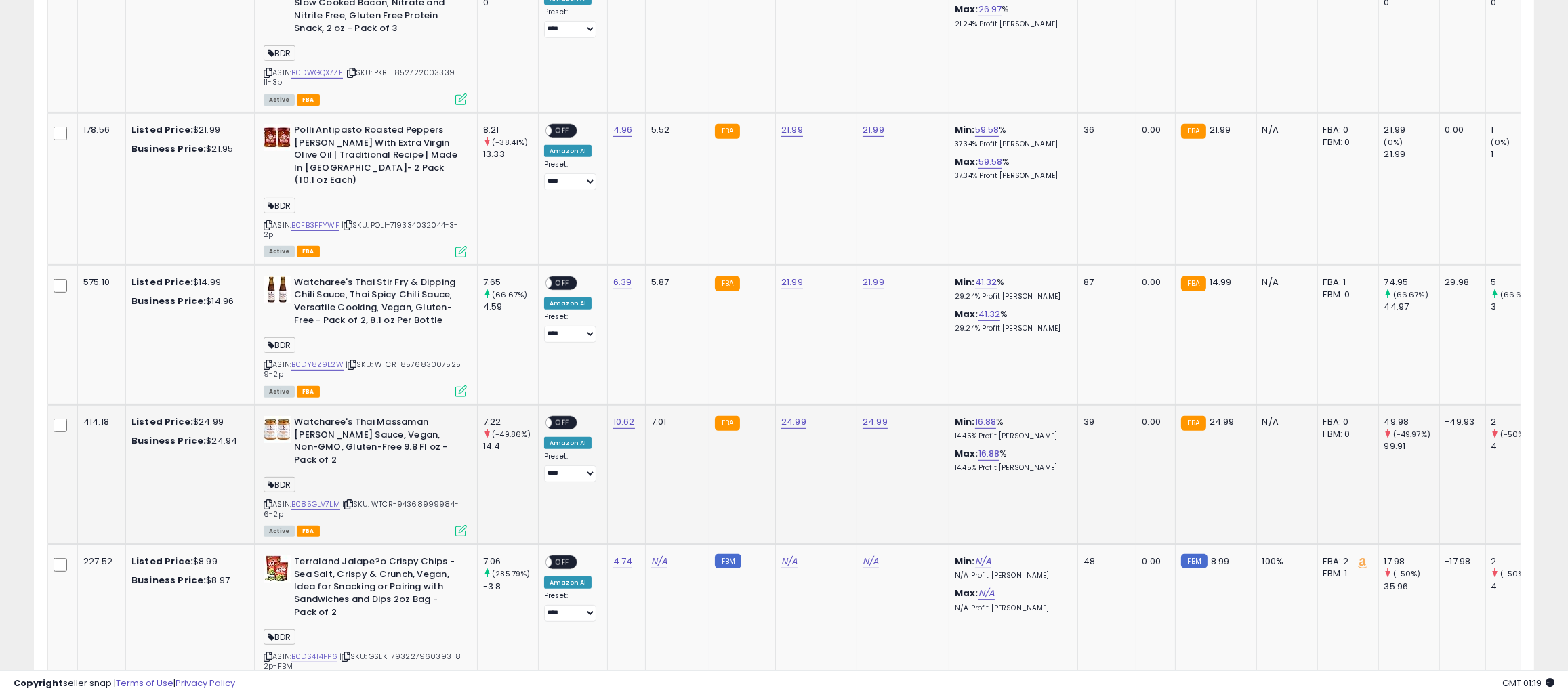
scroll to position [1090, 0]
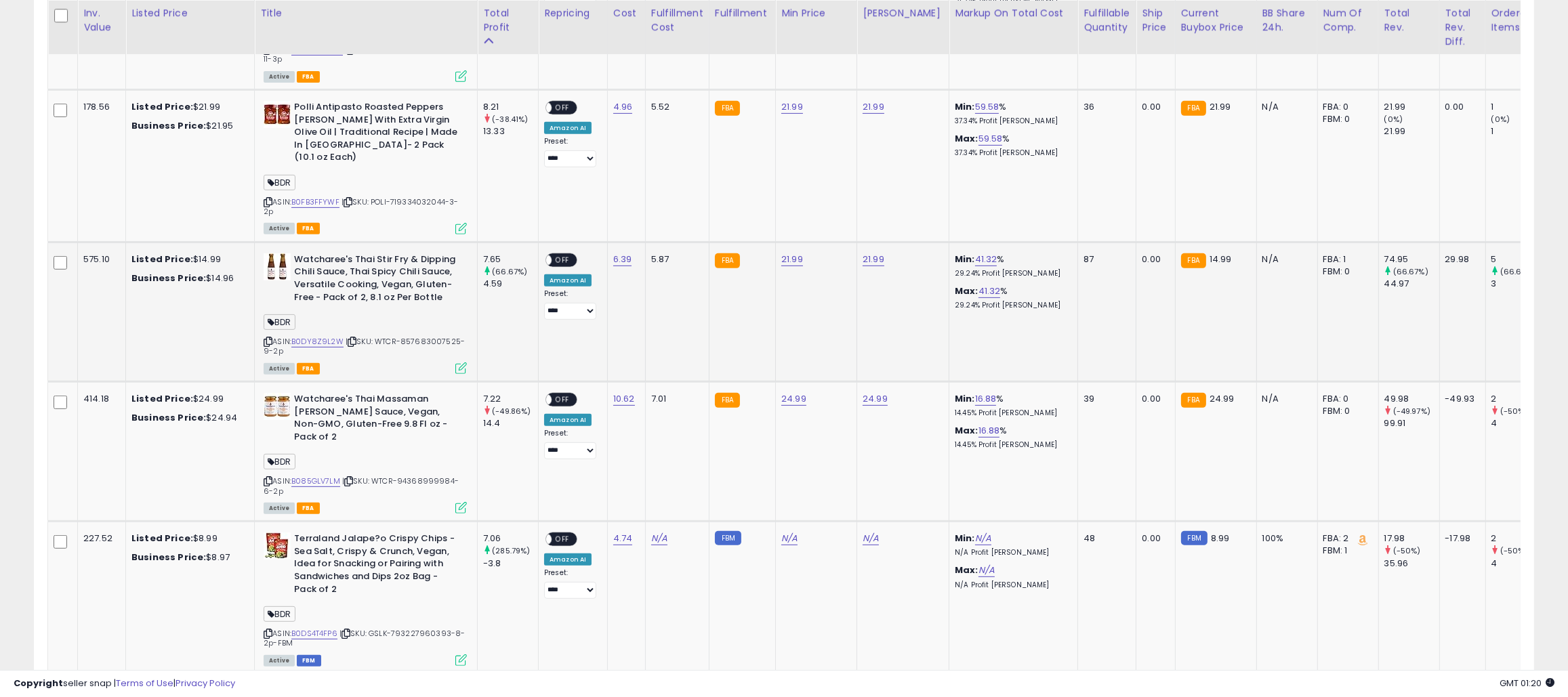
click at [265, 338] on icon at bounding box center [268, 342] width 9 height 7
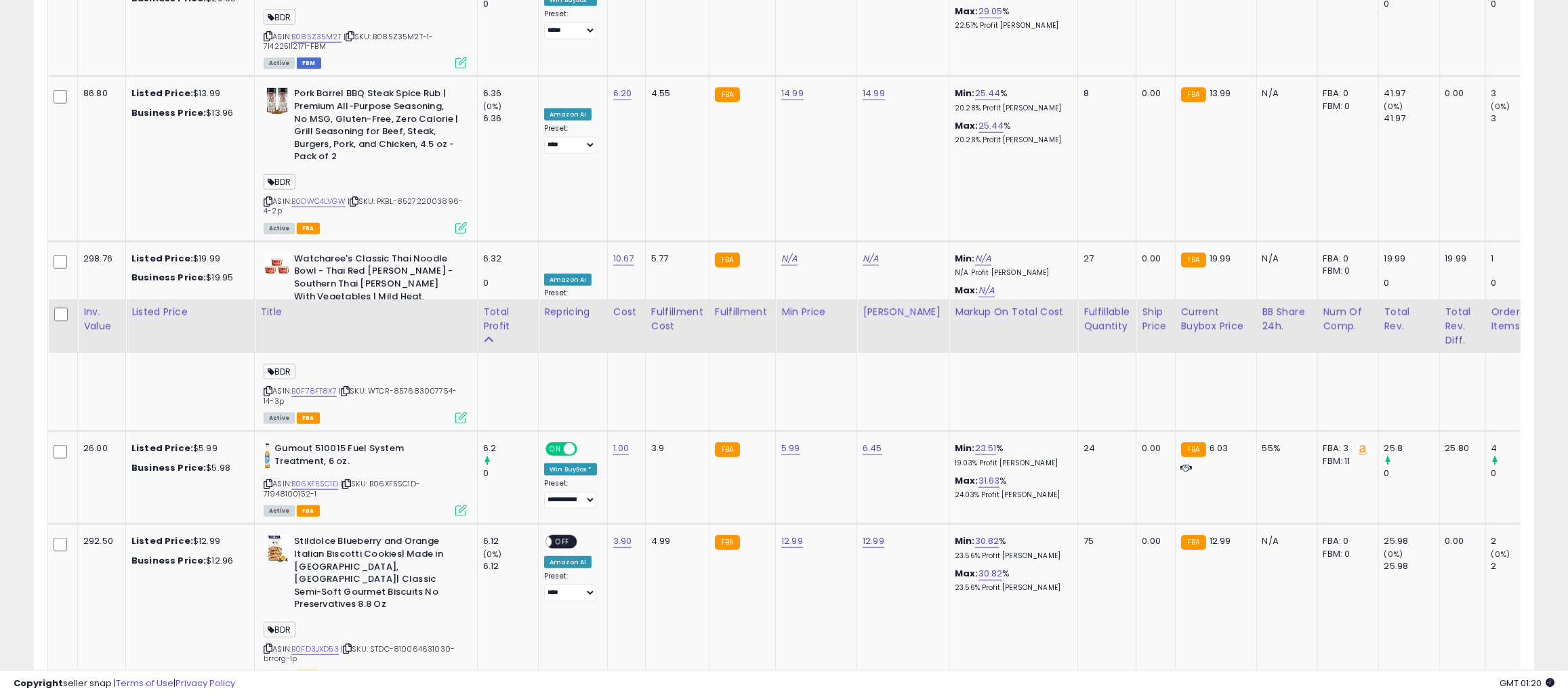
scroll to position [2107, 0]
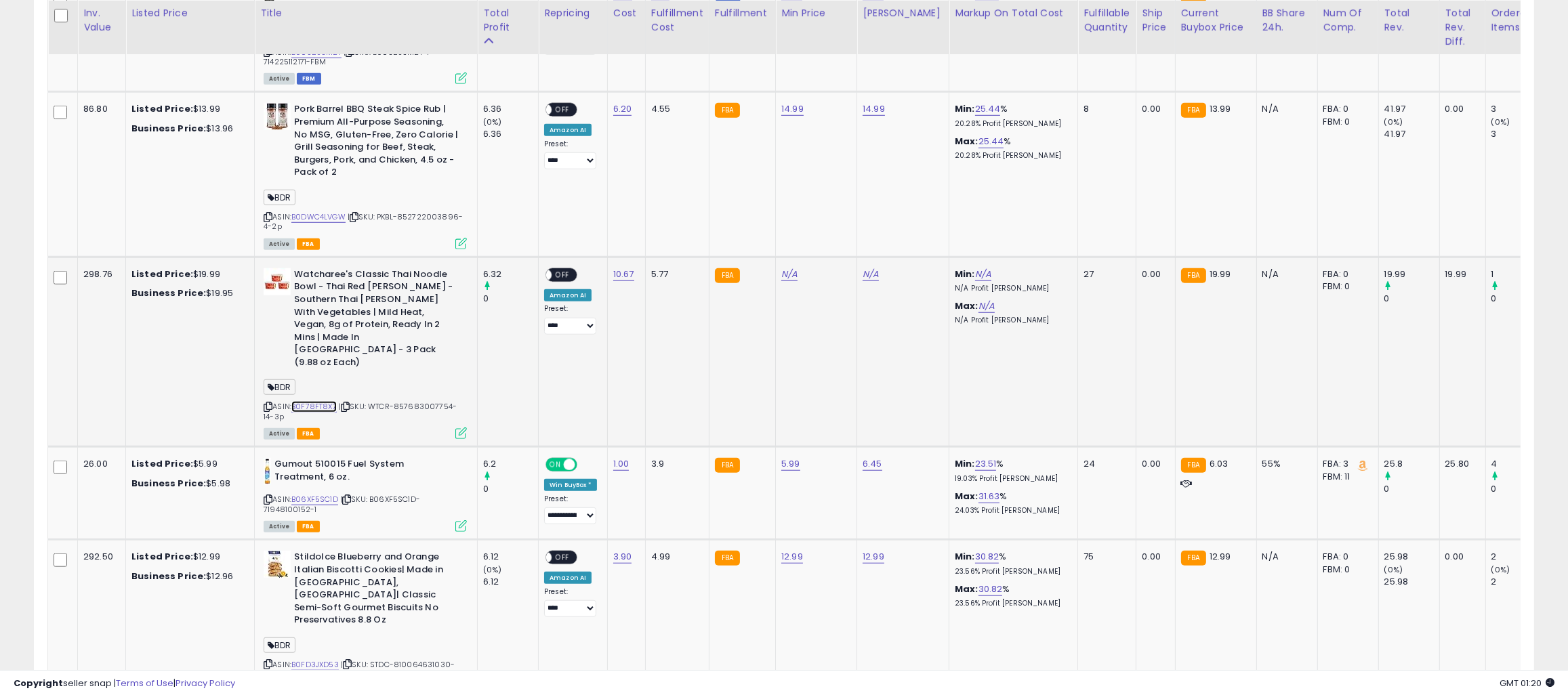
click at [321, 401] on link "B0F78FT8X7" at bounding box center [313, 407] width 45 height 12
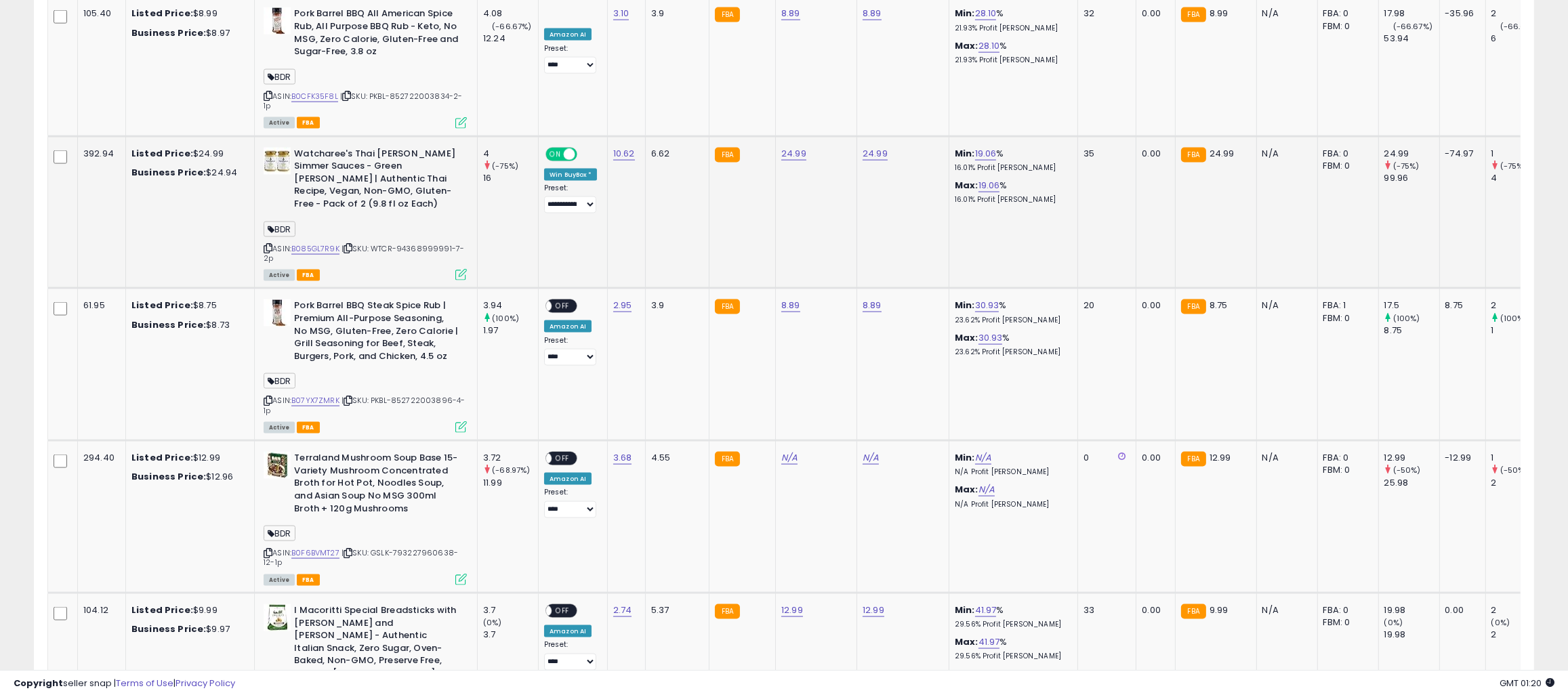
scroll to position [3801, 0]
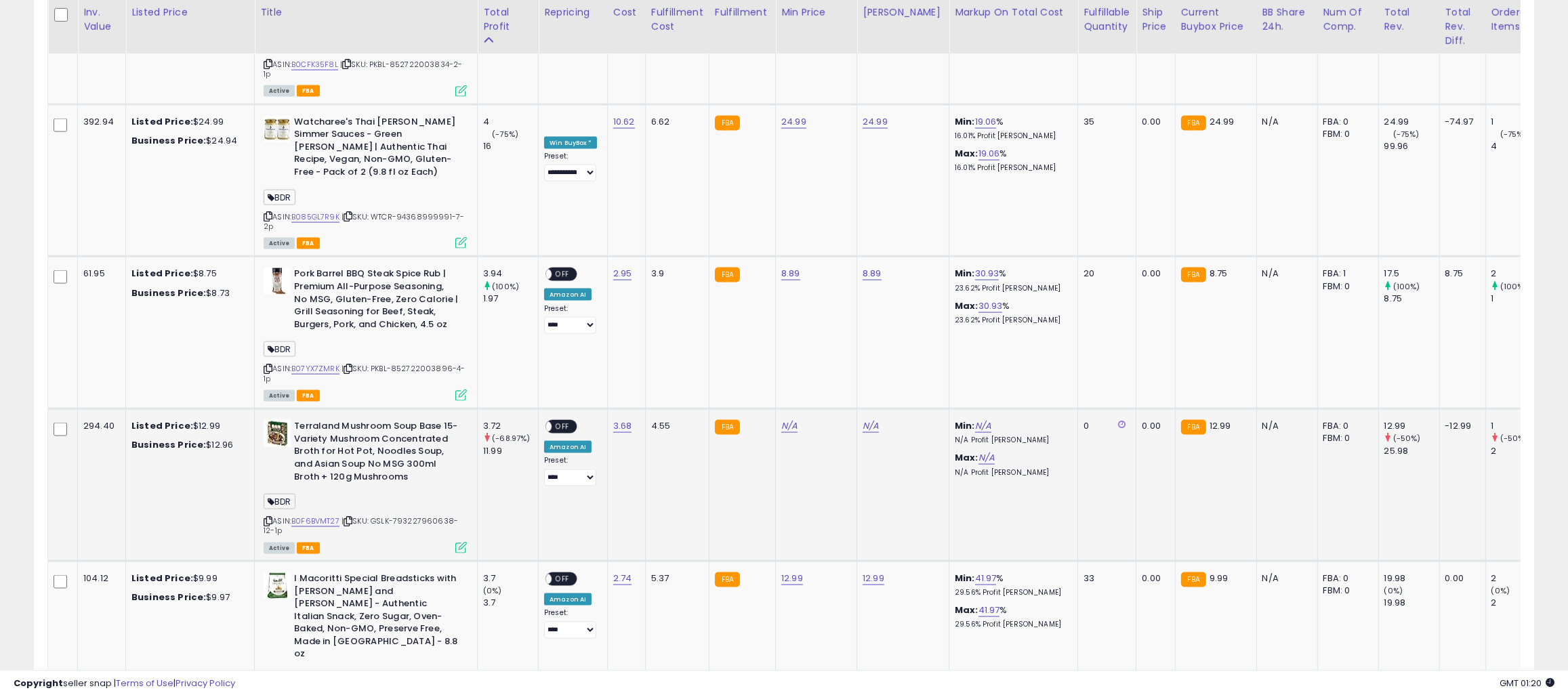
click at [270, 518] on icon at bounding box center [268, 522] width 9 height 7
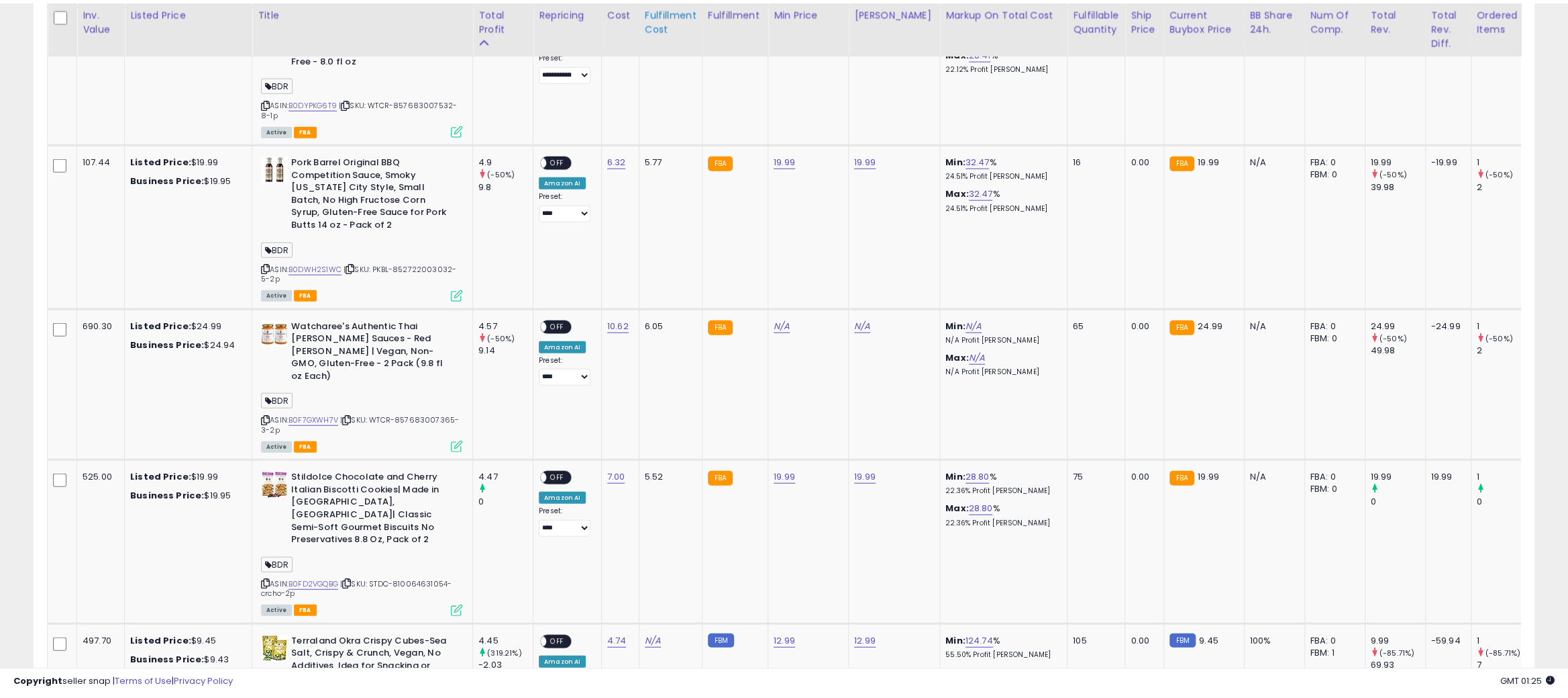
scroll to position [275, 871]
